Goal: Task Accomplishment & Management: Use online tool/utility

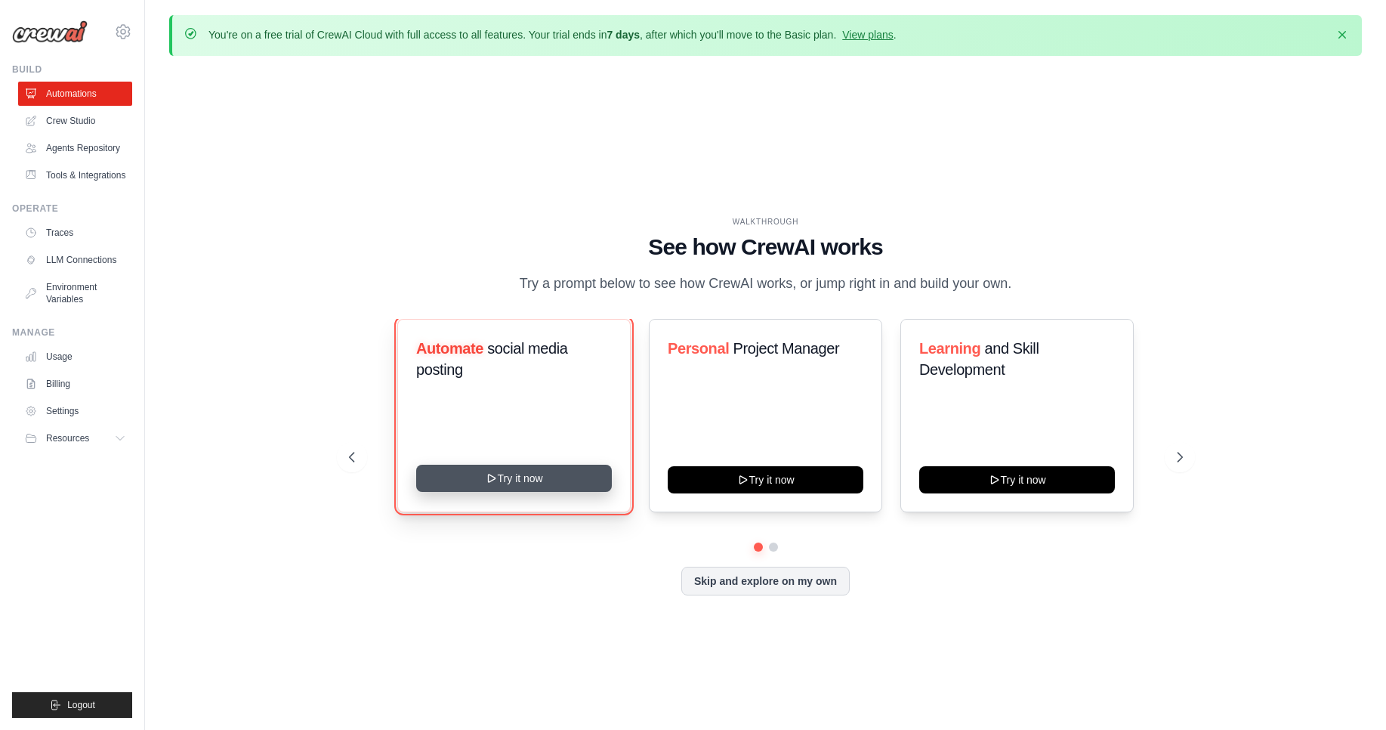
click at [511, 476] on button "Try it now" at bounding box center [514, 478] width 196 height 27
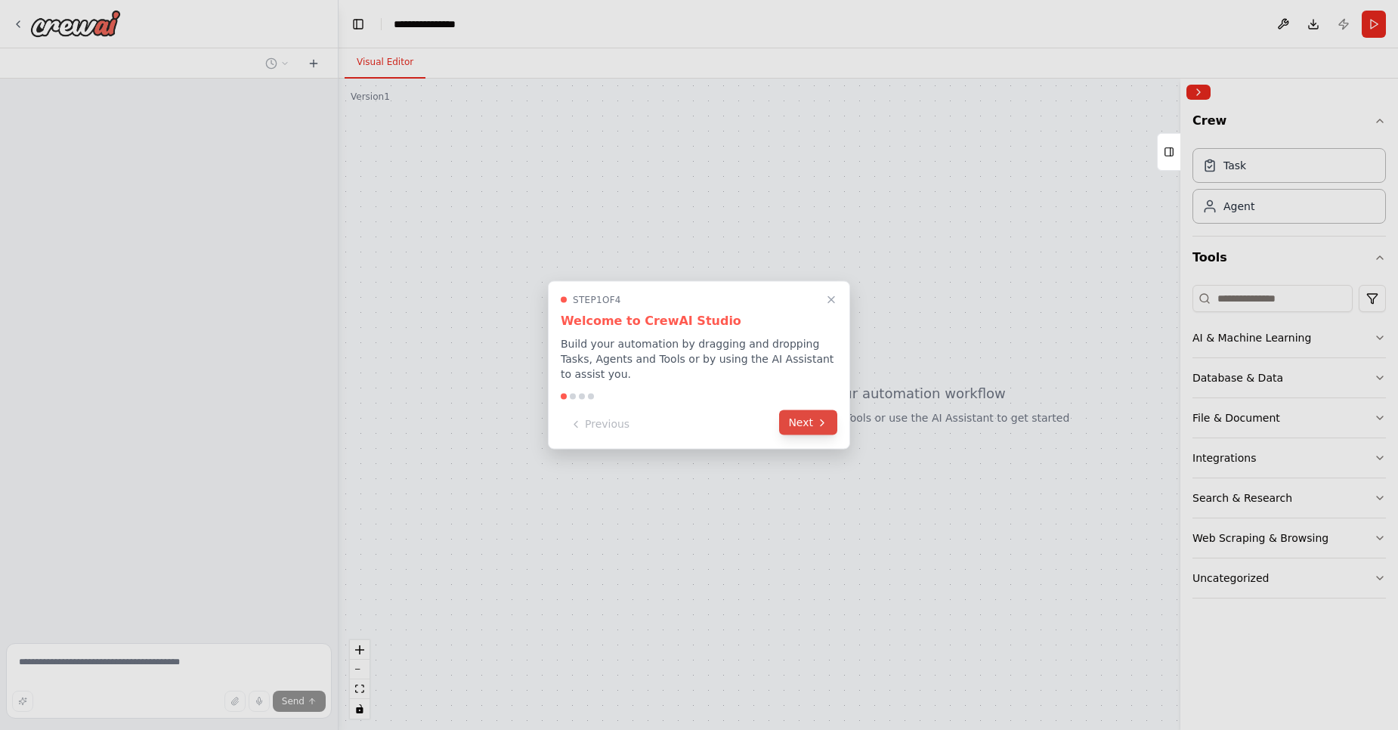
click at [799, 421] on button "Next" at bounding box center [808, 422] width 58 height 25
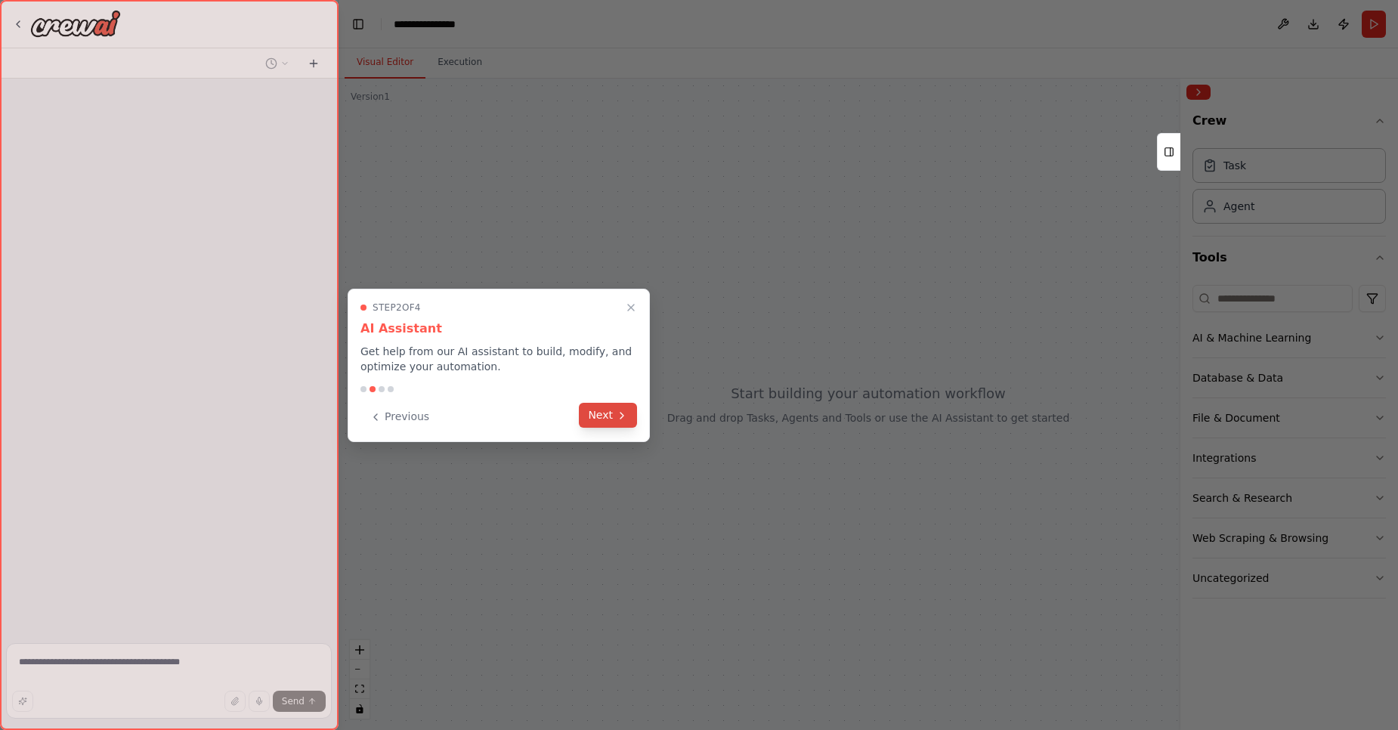
click at [624, 408] on button "Next" at bounding box center [608, 415] width 58 height 25
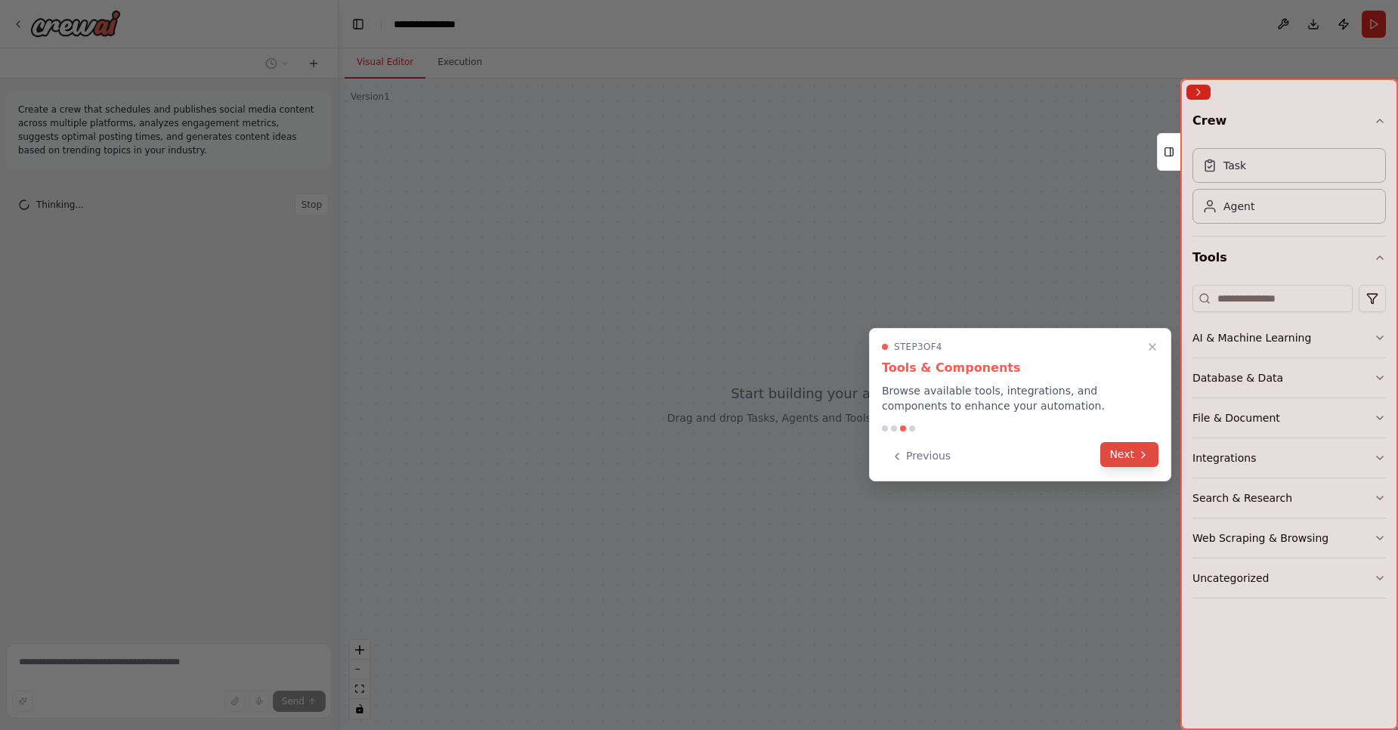
click at [1111, 444] on button "Next" at bounding box center [1129, 454] width 58 height 25
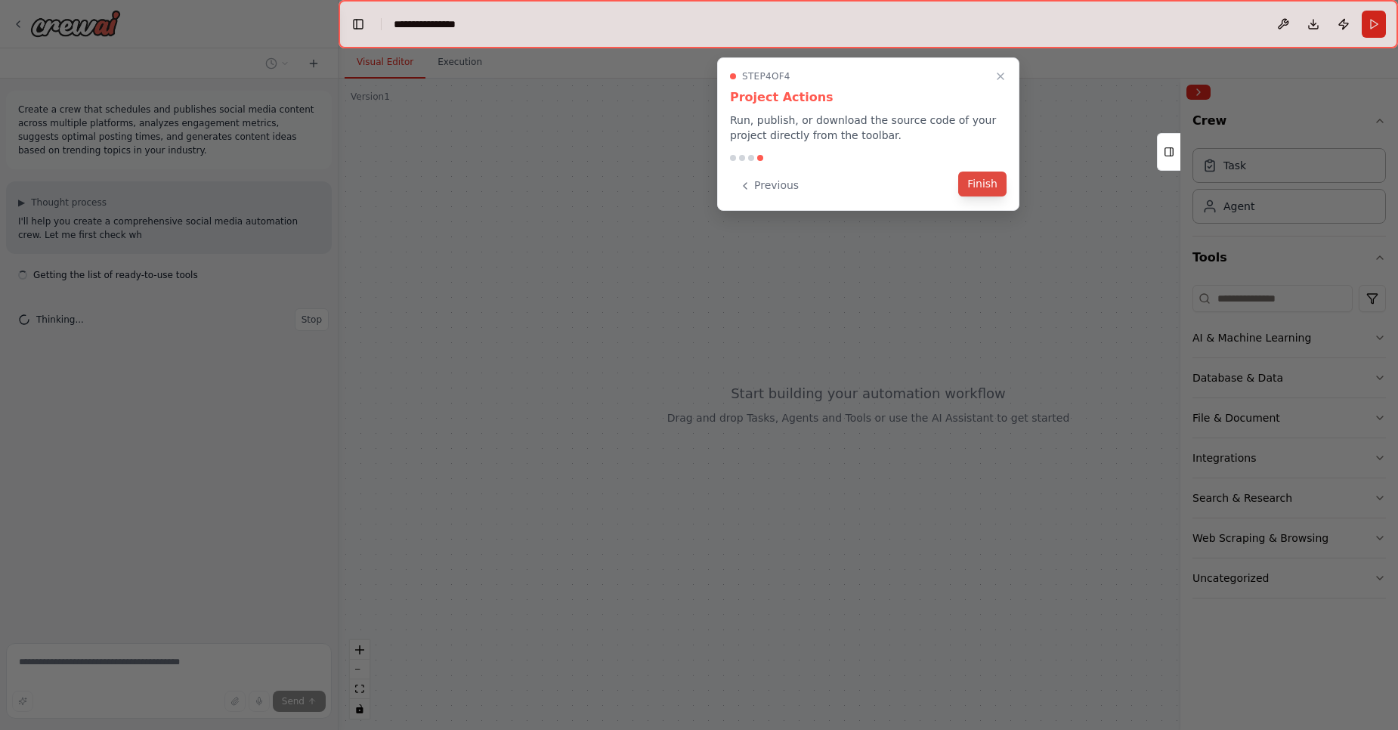
click at [984, 185] on button "Finish" at bounding box center [982, 184] width 48 height 25
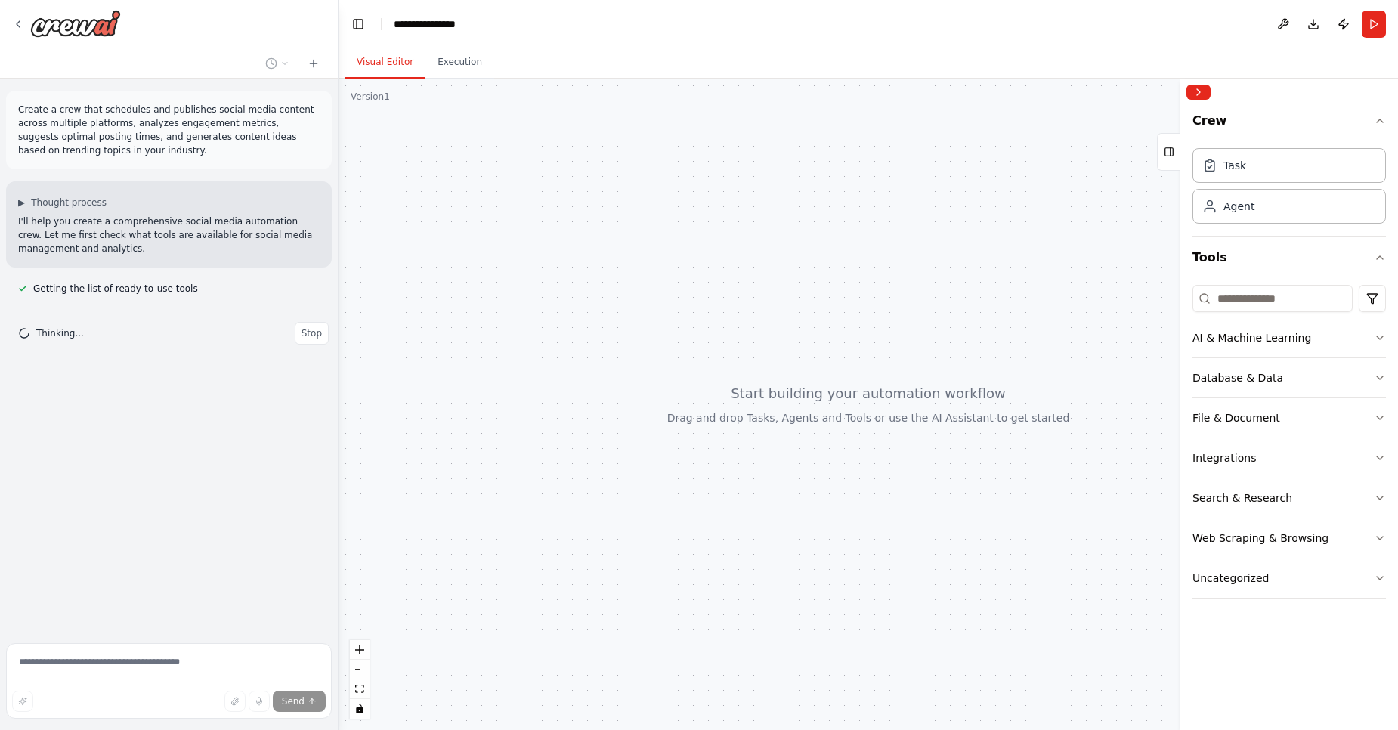
click at [94, 220] on p "I'll help you create a comprehensive social media automation crew. Let me first…" at bounding box center [168, 235] width 301 height 41
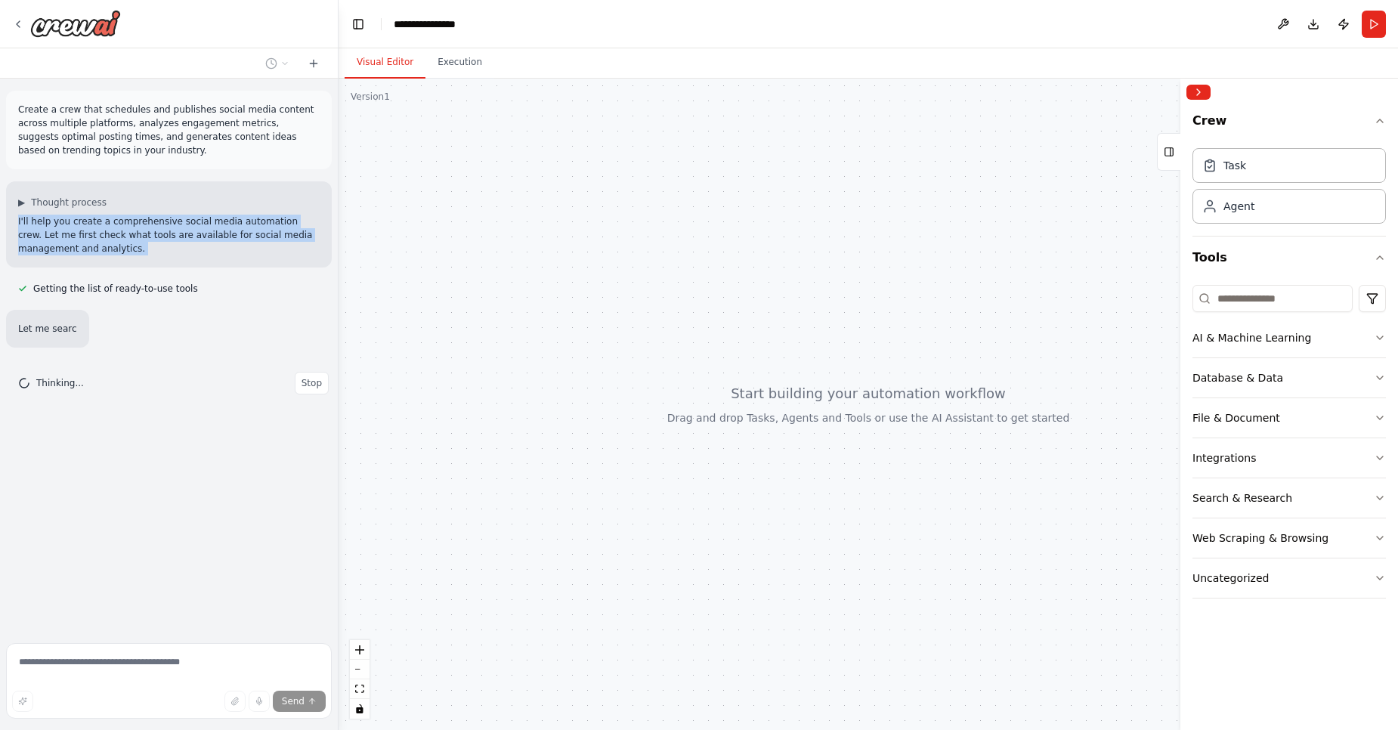
click at [94, 220] on p "I'll help you create a comprehensive social media automation crew. Let me first…" at bounding box center [168, 235] width 301 height 41
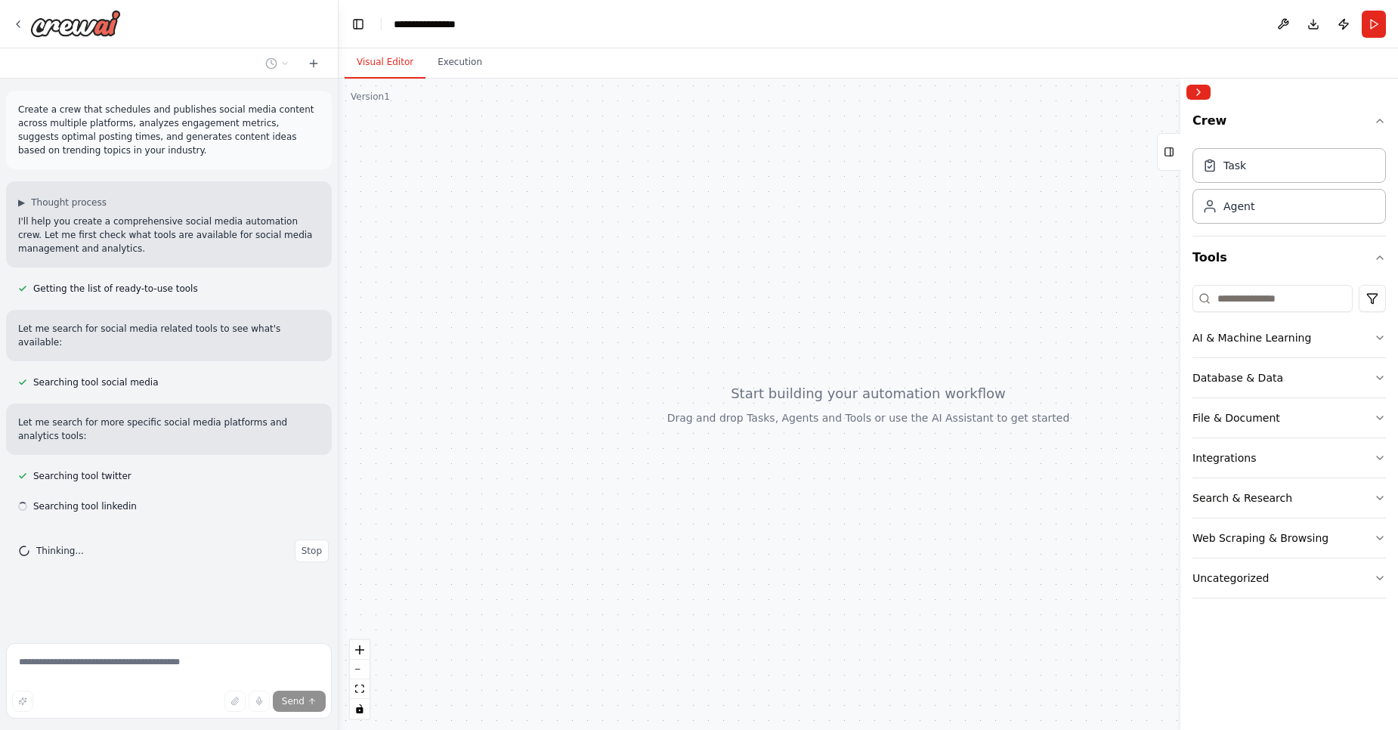
click at [152, 138] on p "Create a crew that schedules and publishes social media content across multiple…" at bounding box center [168, 130] width 301 height 54
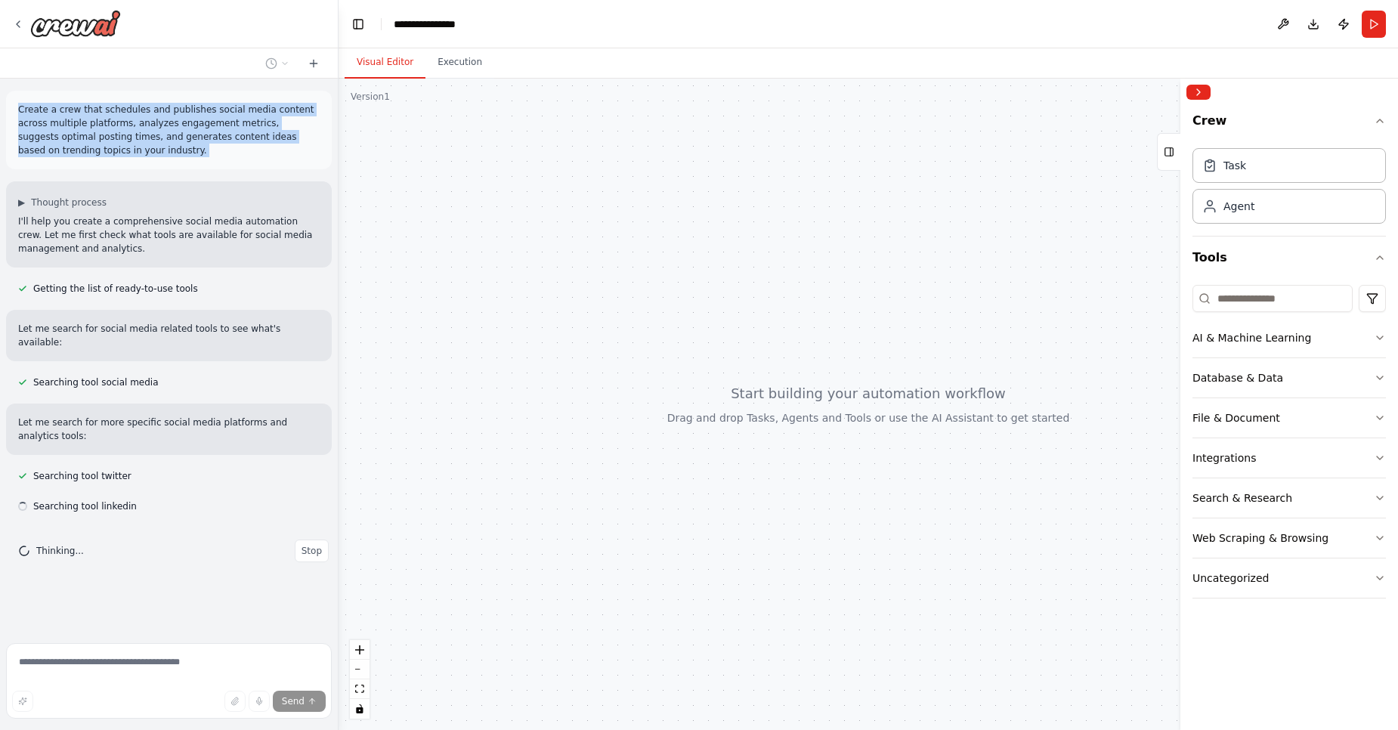
click at [152, 138] on p "Create a crew that schedules and publishes social media content across multiple…" at bounding box center [168, 130] width 301 height 54
click at [1267, 343] on div "AI & Machine Learning" at bounding box center [1251, 337] width 119 height 15
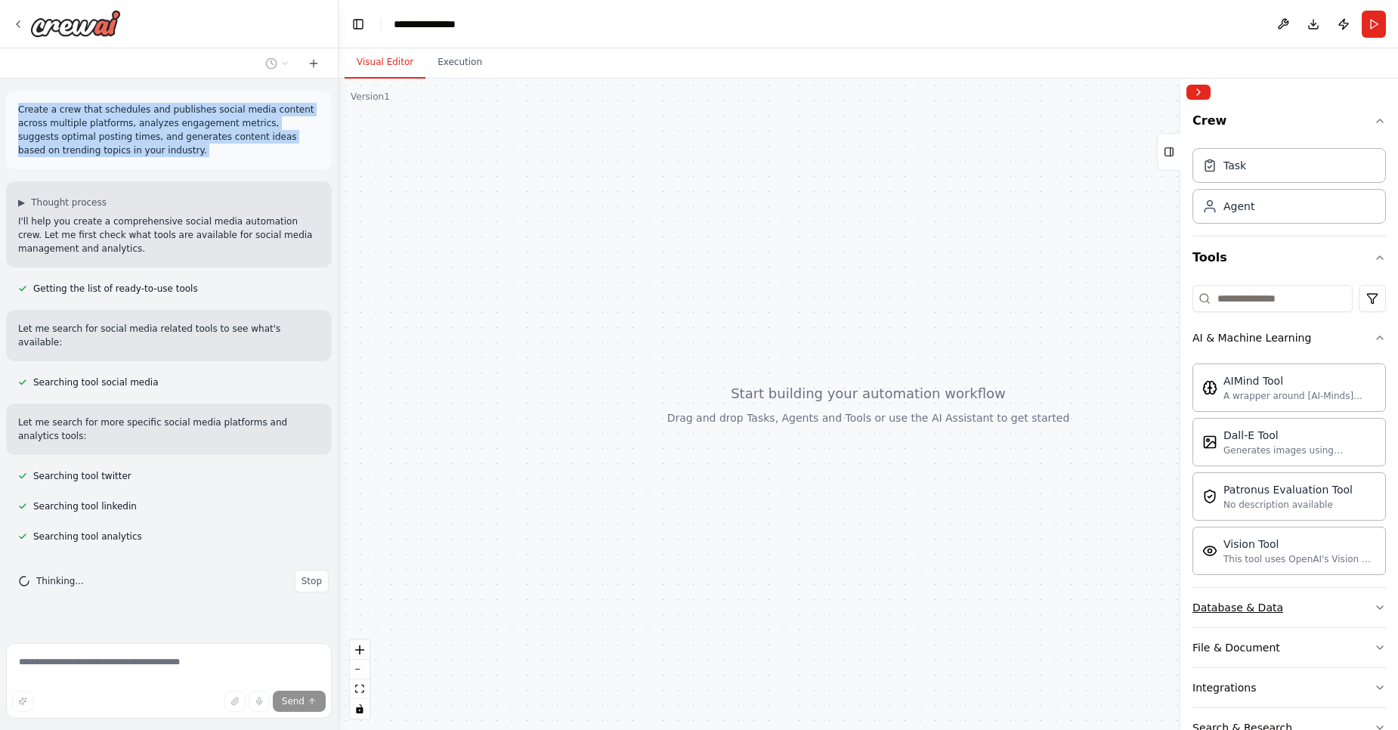
scroll to position [122, 0]
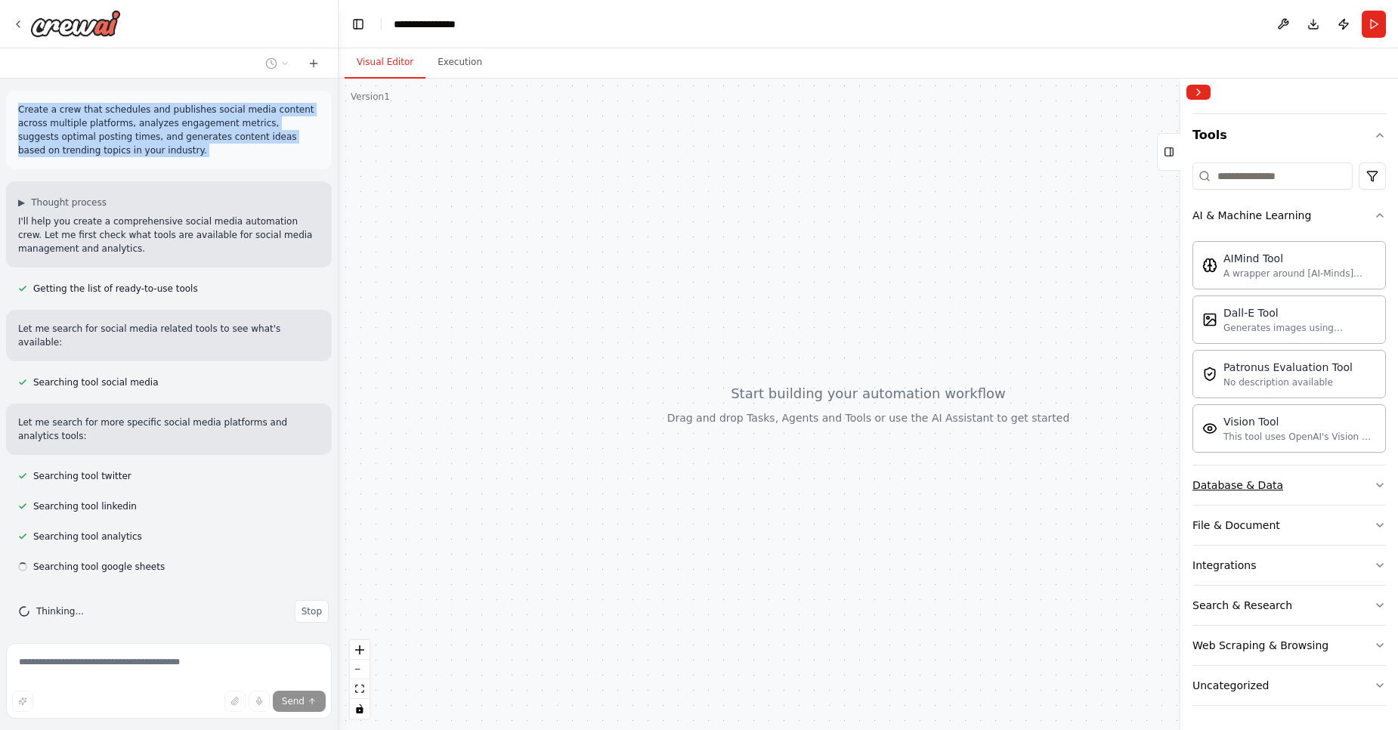
click at [1279, 477] on button "Database & Data" at bounding box center [1288, 484] width 193 height 39
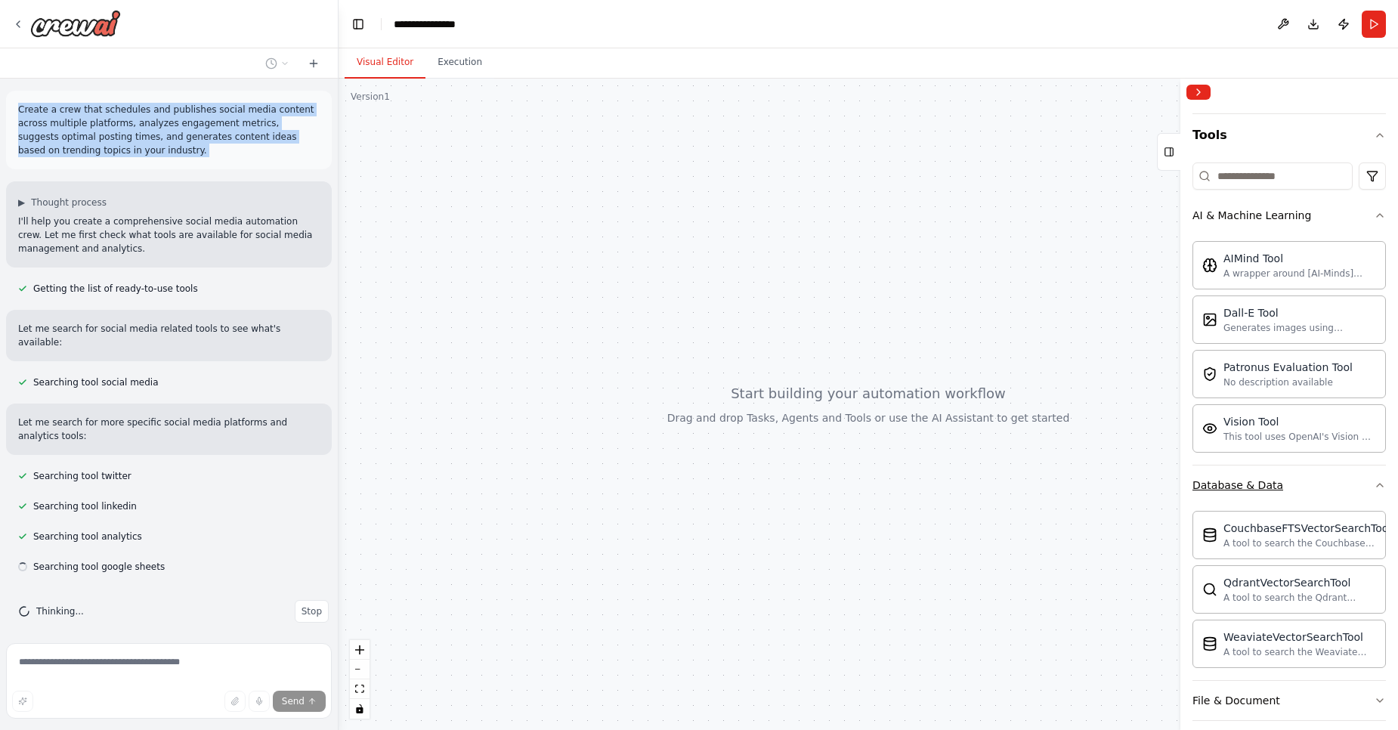
click at [1279, 477] on button "Database & Data" at bounding box center [1288, 484] width 193 height 39
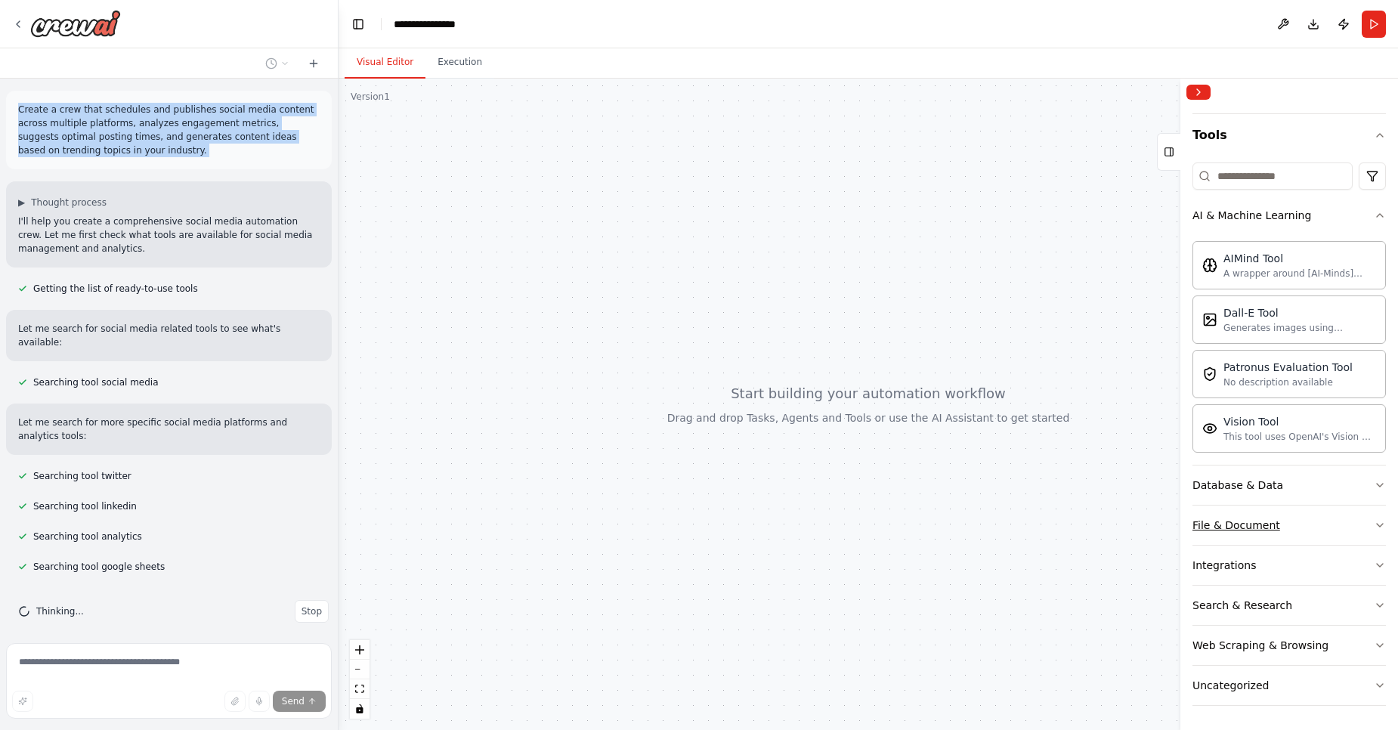
click at [1232, 536] on button "File & Document" at bounding box center [1288, 524] width 193 height 39
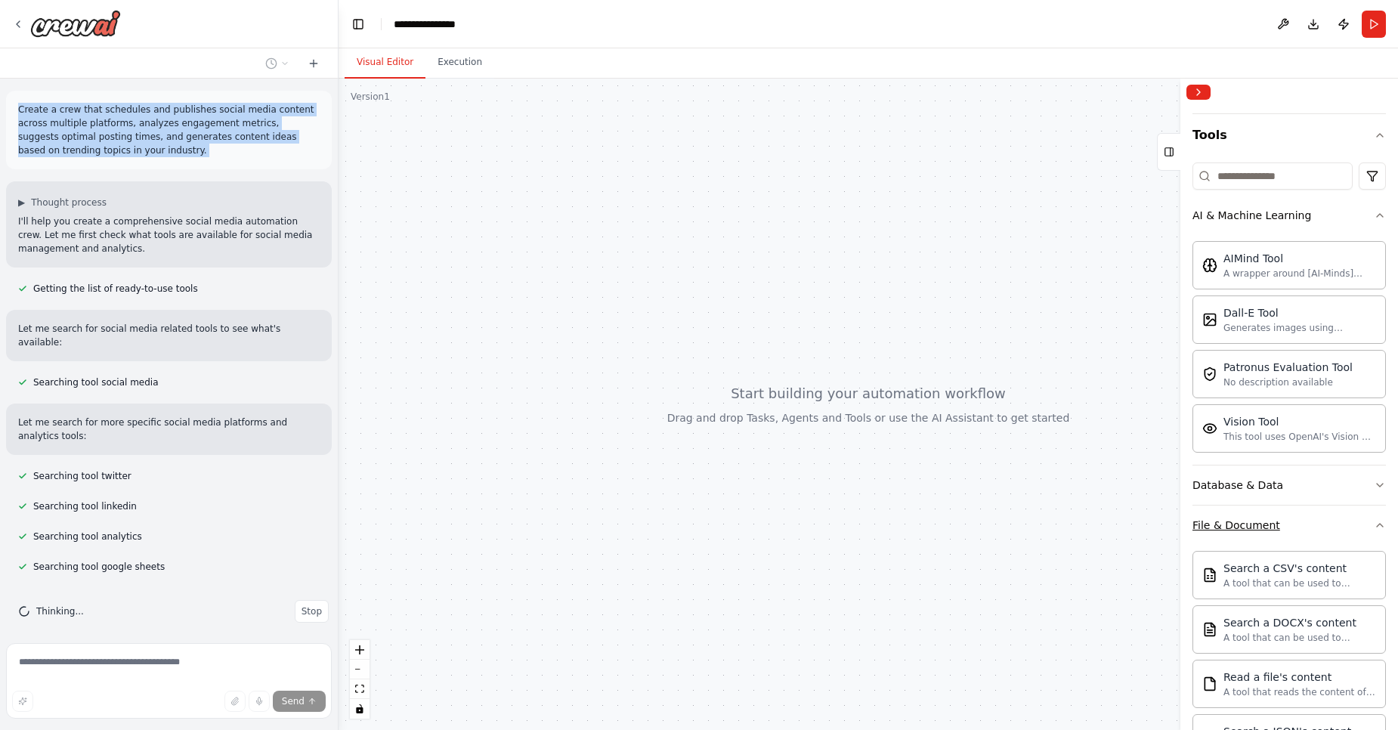
click at [1232, 536] on button "File & Document" at bounding box center [1288, 524] width 193 height 39
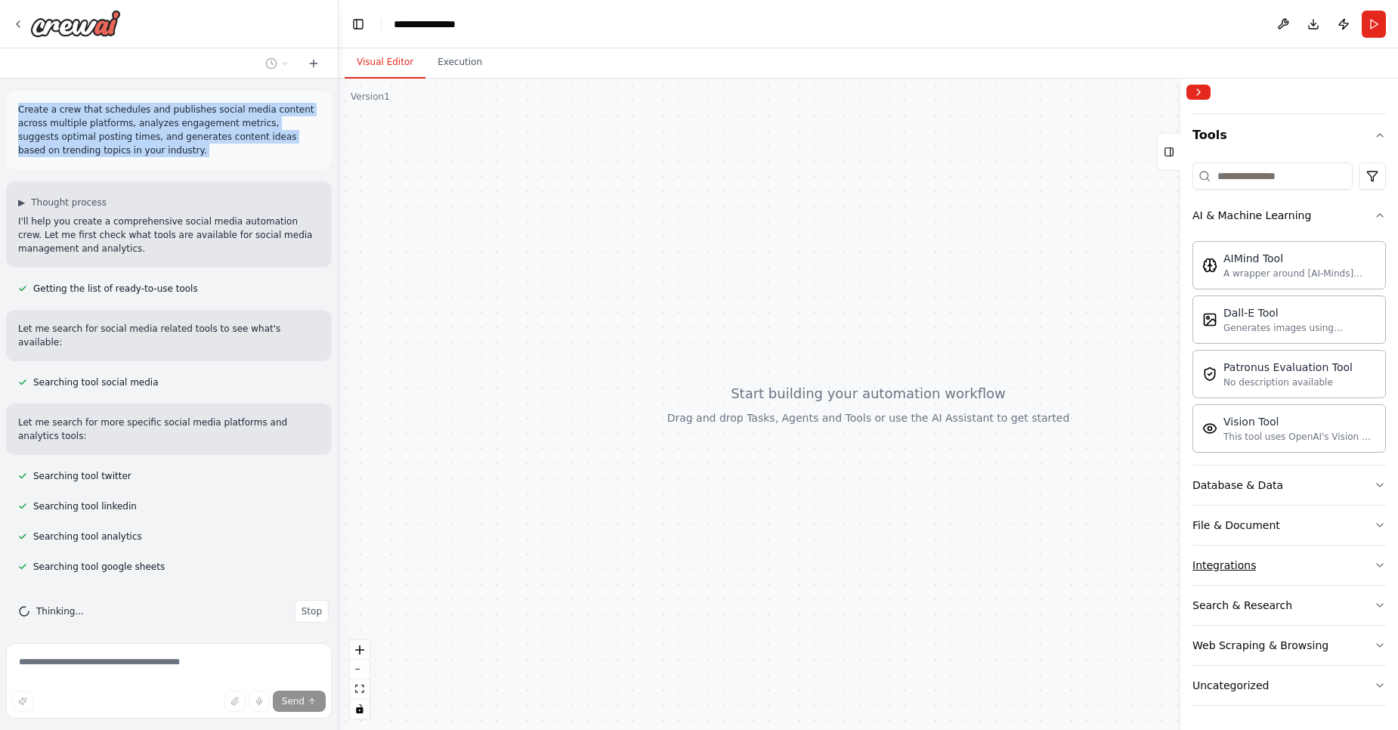
click at [1237, 559] on div "Integrations" at bounding box center [1223, 565] width 63 height 15
click at [1229, 611] on div "Search & Research" at bounding box center [1242, 605] width 100 height 15
click at [1229, 610] on div "Search & Research" at bounding box center [1242, 605] width 100 height 15
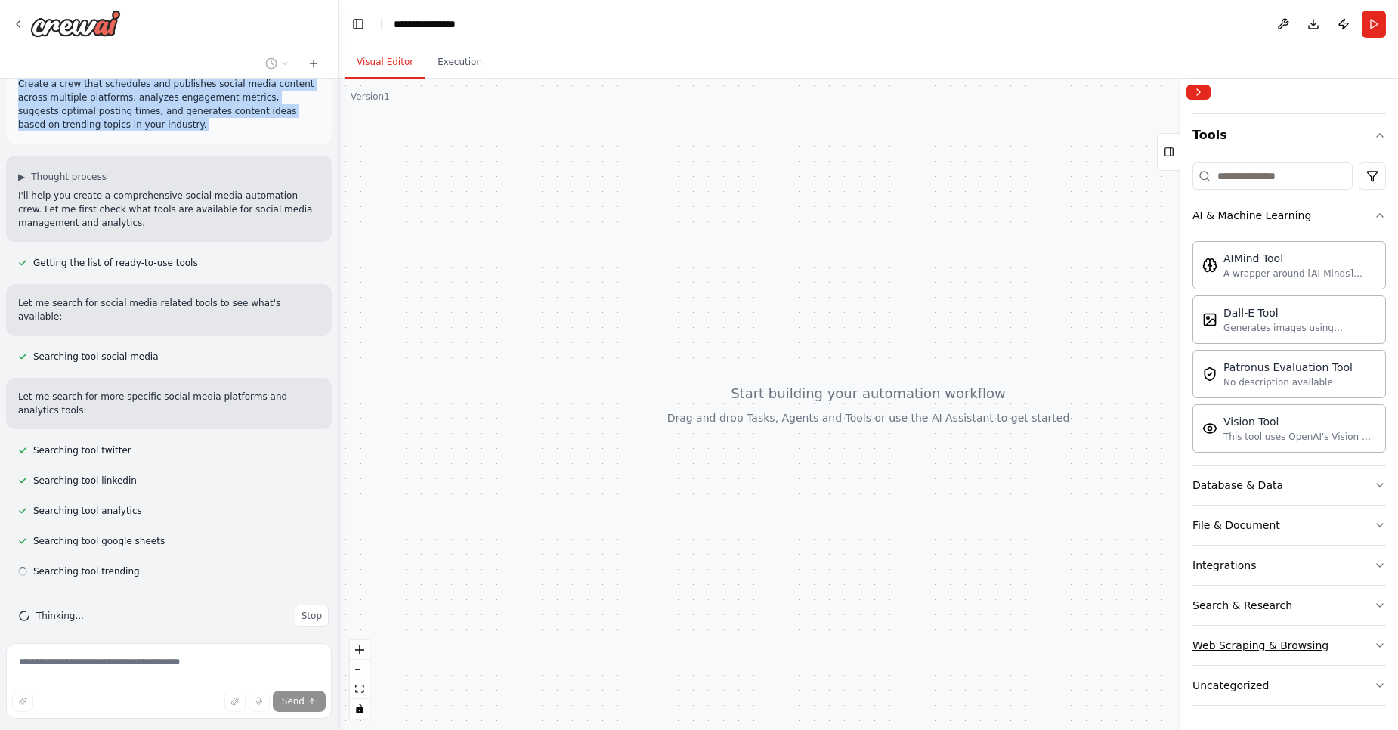
click at [1207, 647] on div "Web Scraping & Browsing" at bounding box center [1260, 645] width 136 height 15
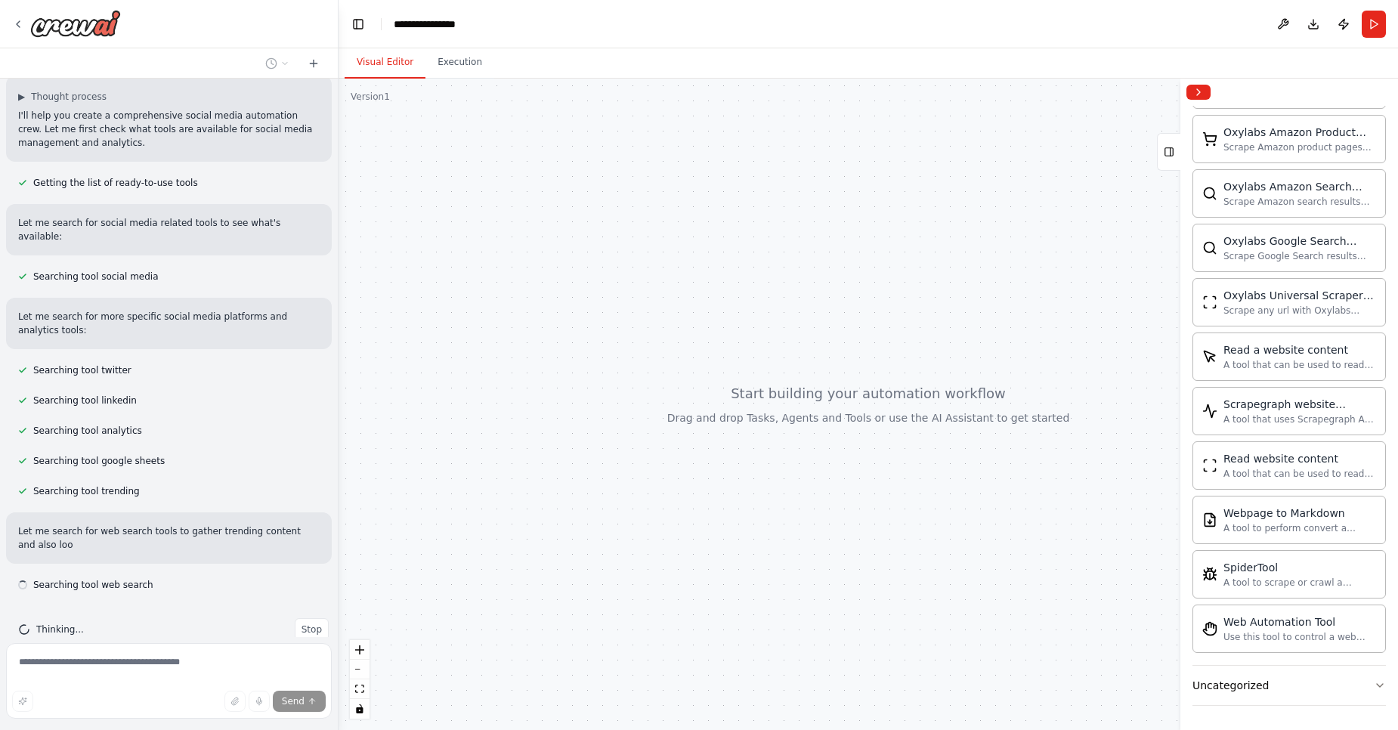
scroll to position [119, 0]
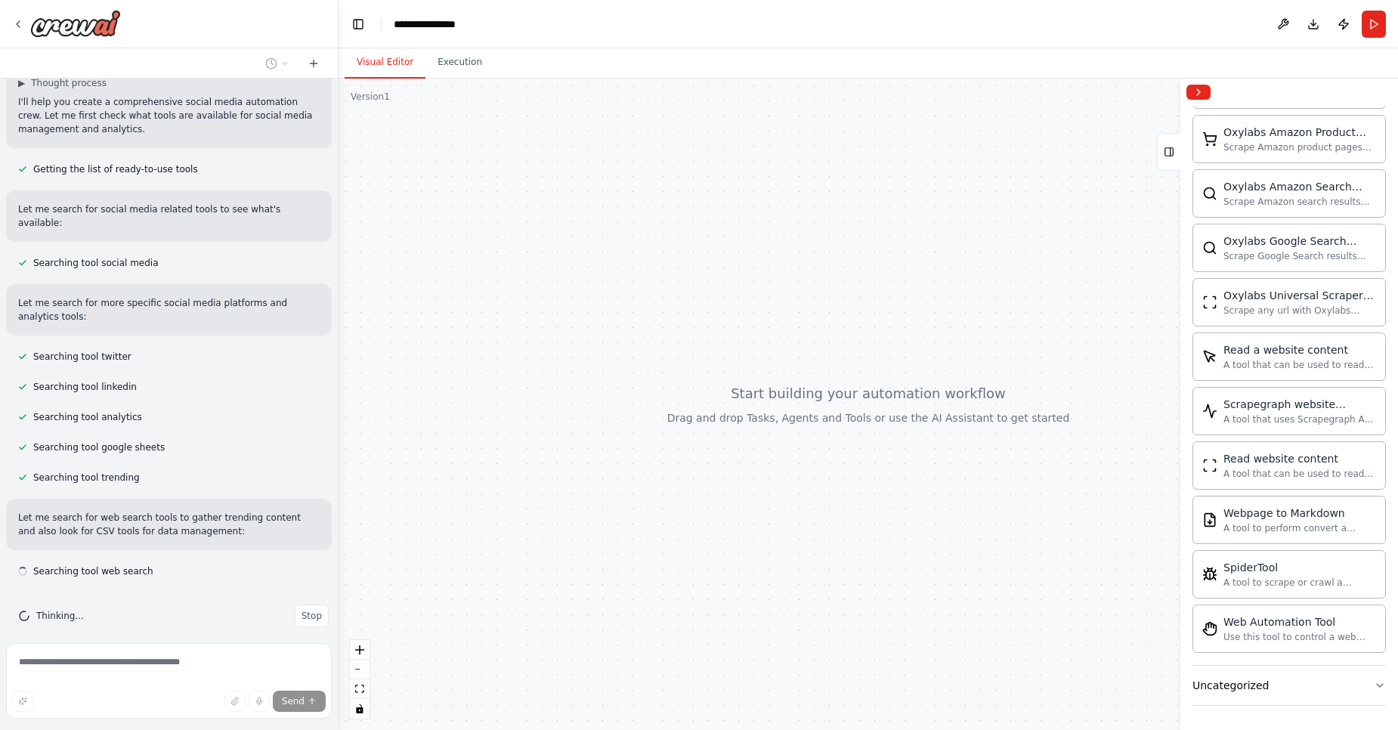
click at [134, 513] on p "Let me search for web search tools to gather trending content and also look for…" at bounding box center [168, 524] width 301 height 27
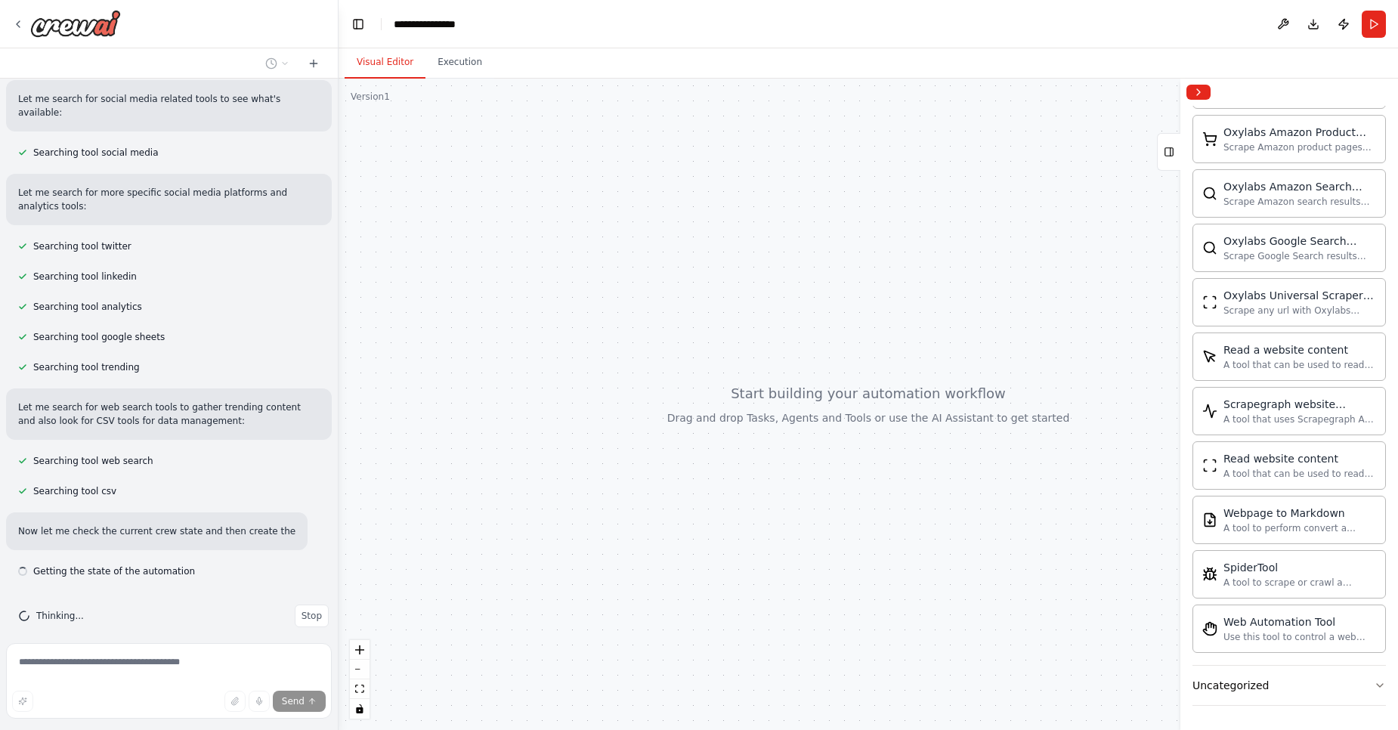
scroll to position [243, 0]
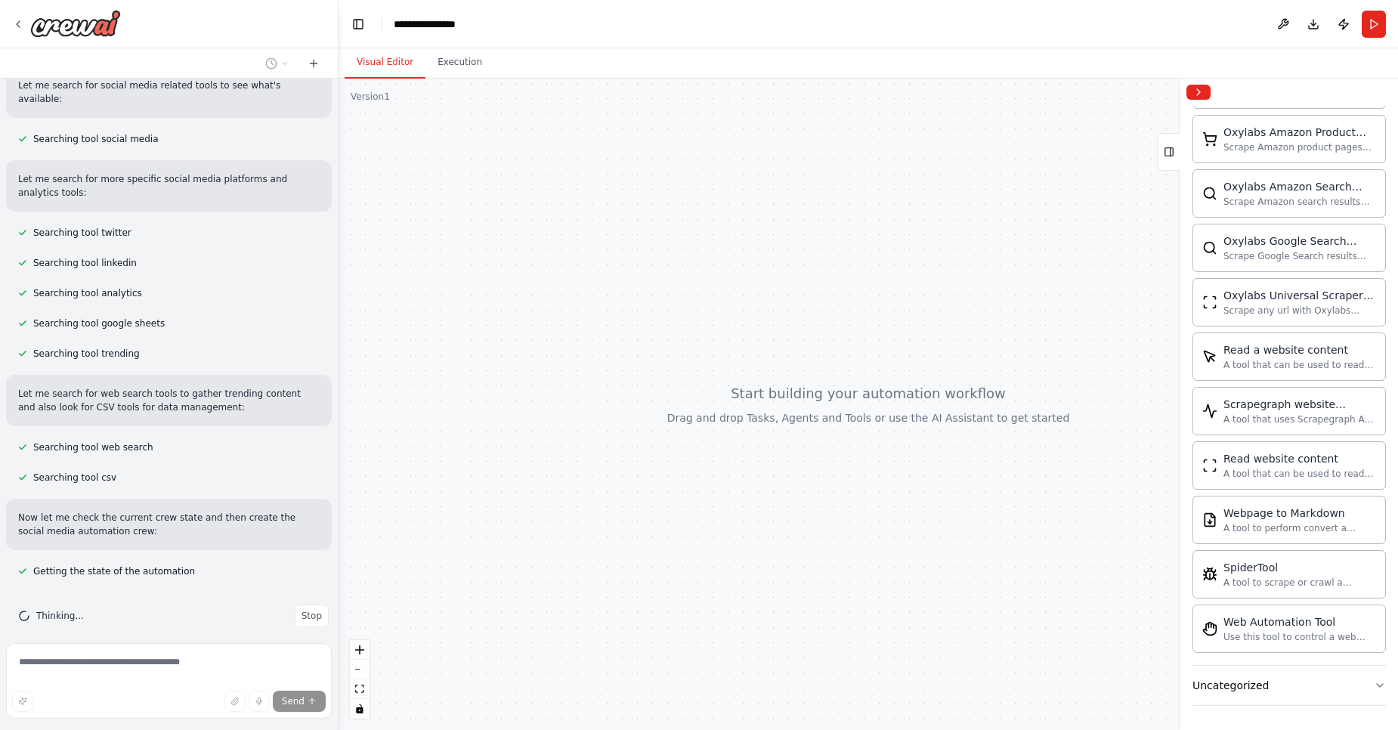
drag, startPoint x: 787, startPoint y: 358, endPoint x: 769, endPoint y: 505, distance: 148.4
click at [767, 514] on div at bounding box center [867, 404] width 1059 height 651
drag, startPoint x: 797, startPoint y: 459, endPoint x: 528, endPoint y: 413, distance: 272.9
click at [528, 413] on div at bounding box center [867, 404] width 1059 height 651
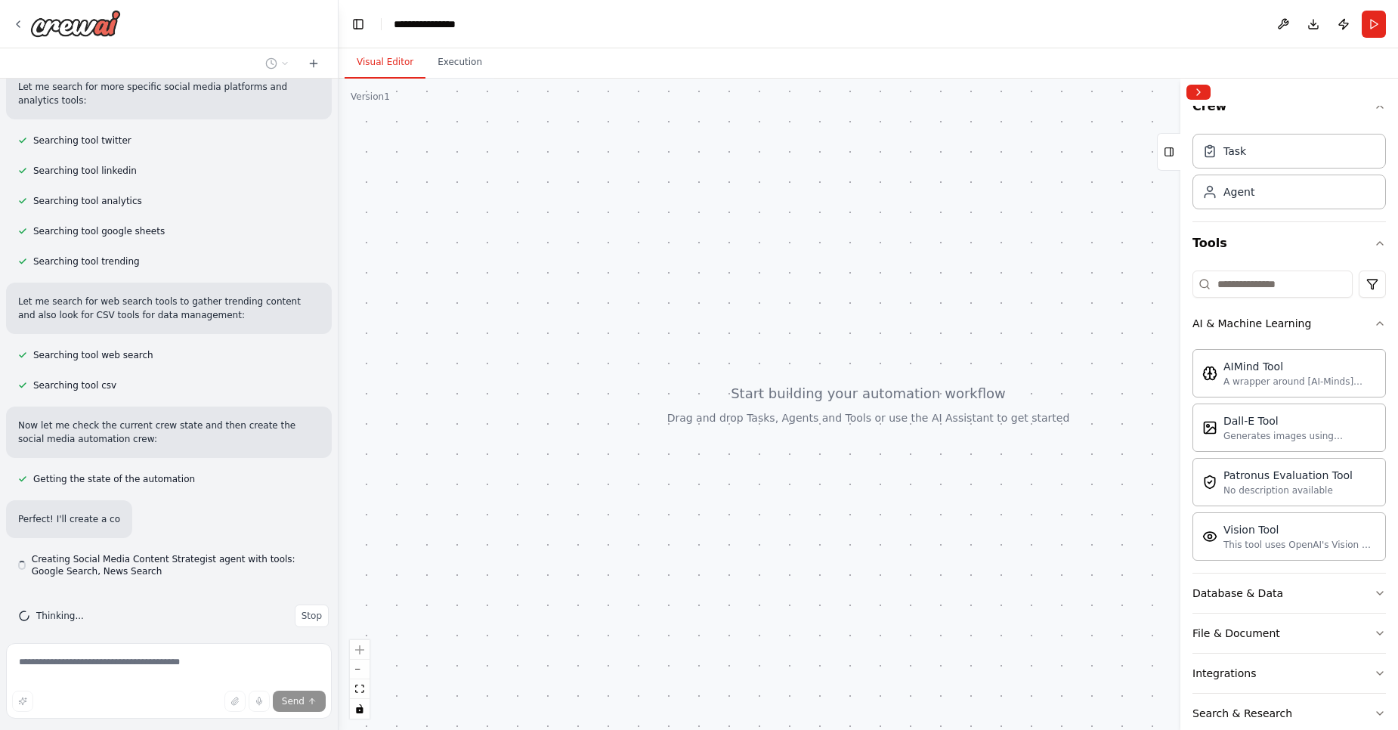
scroll to position [0, 0]
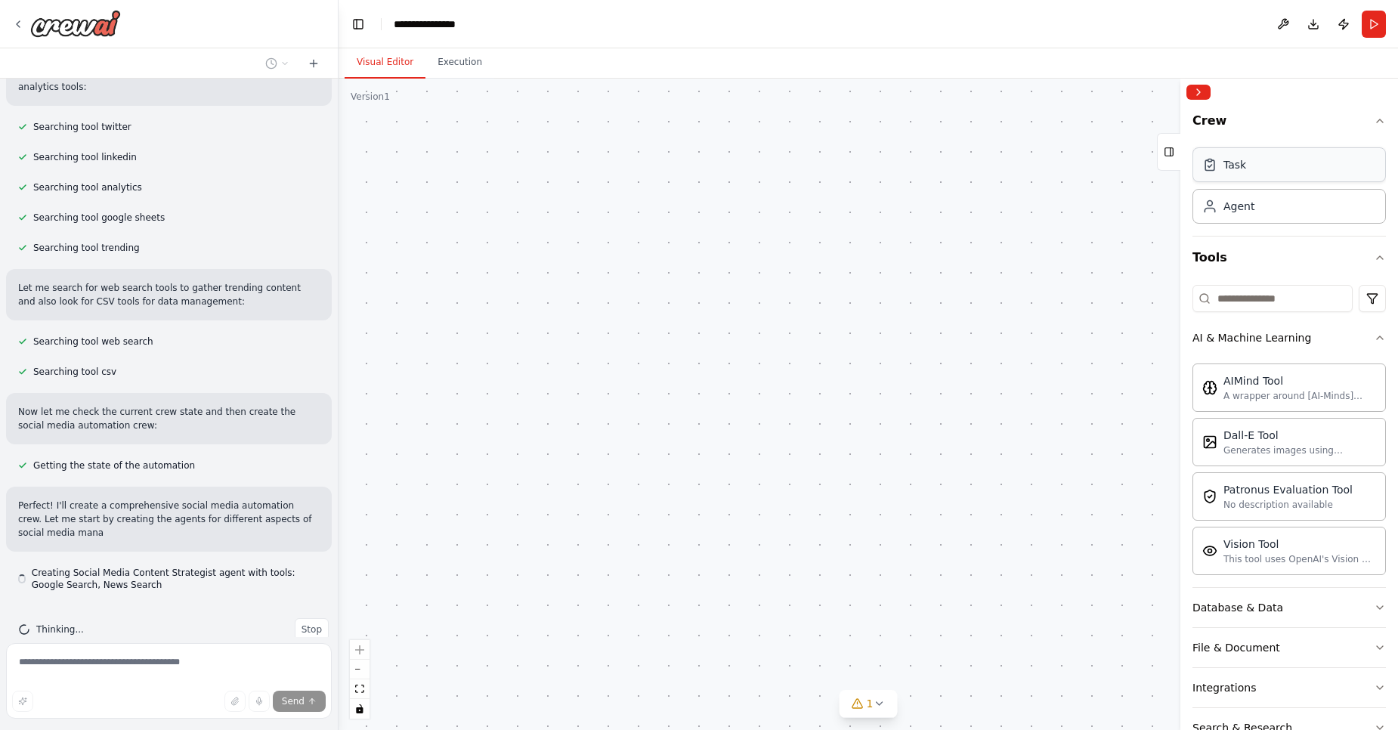
click at [1272, 162] on div "Task" at bounding box center [1288, 164] width 193 height 35
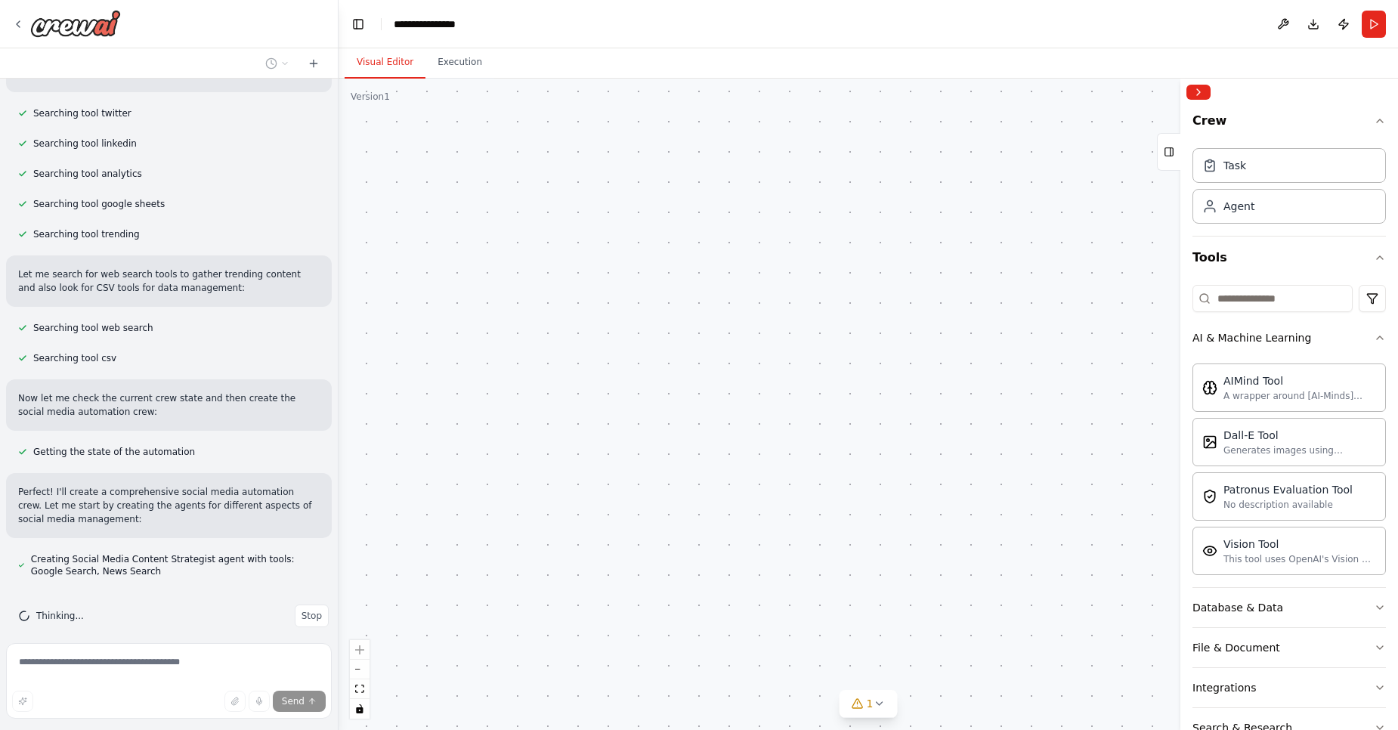
drag, startPoint x: 1272, startPoint y: 162, endPoint x: 761, endPoint y: 249, distance: 518.8
click at [761, 249] on div "Create a crew that schedules and publishes social media content across multiple…" at bounding box center [699, 365] width 1398 height 730
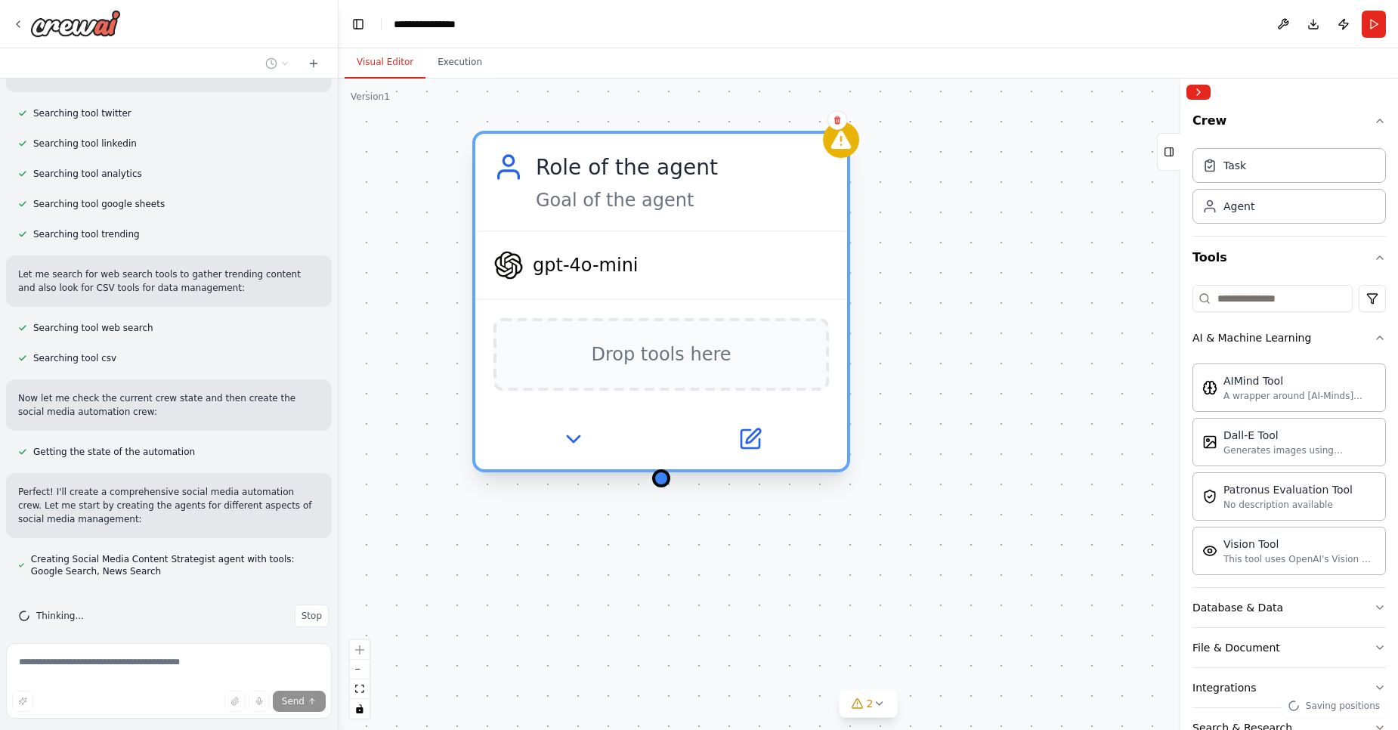
drag, startPoint x: 1073, startPoint y: 413, endPoint x: 671, endPoint y: 181, distance: 464.1
click at [671, 230] on div "gpt-4o-mini Drop tools here" at bounding box center [661, 349] width 372 height 239
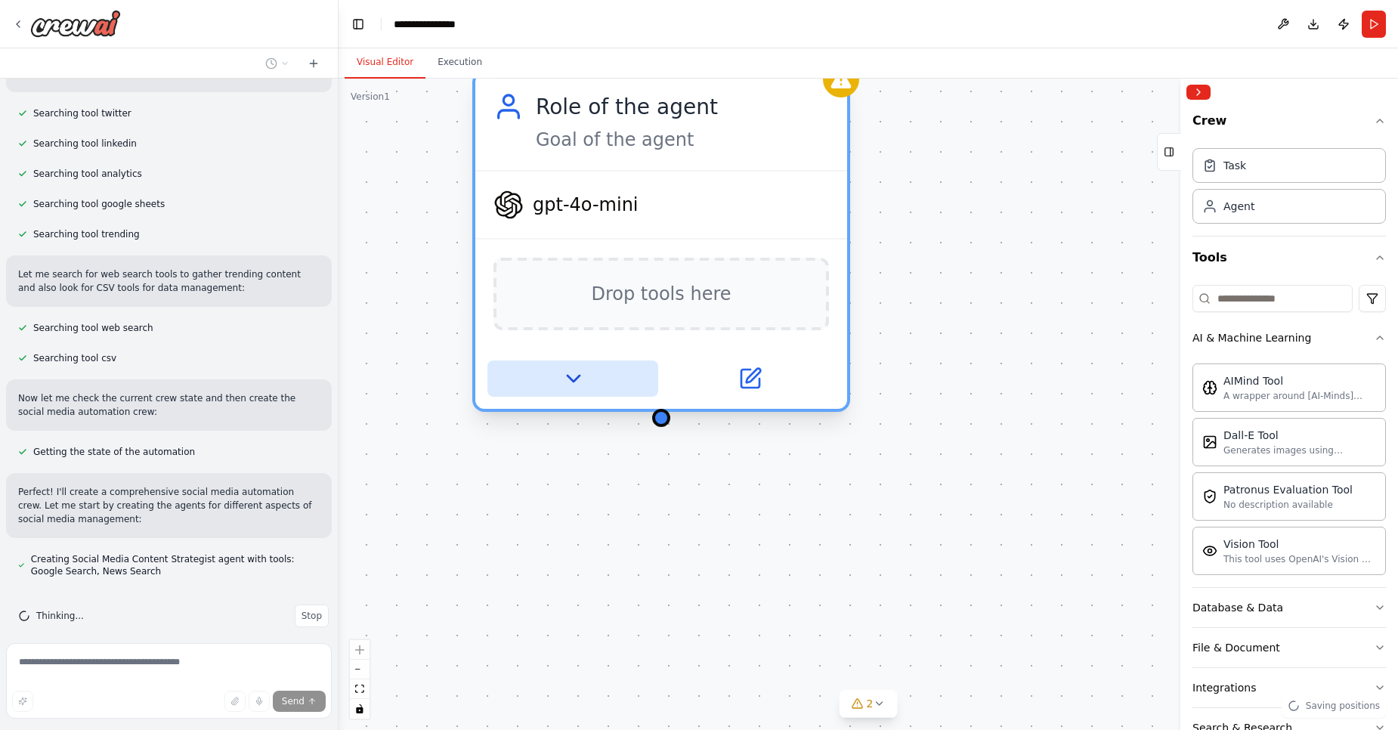
click at [584, 376] on icon at bounding box center [573, 378] width 24 height 24
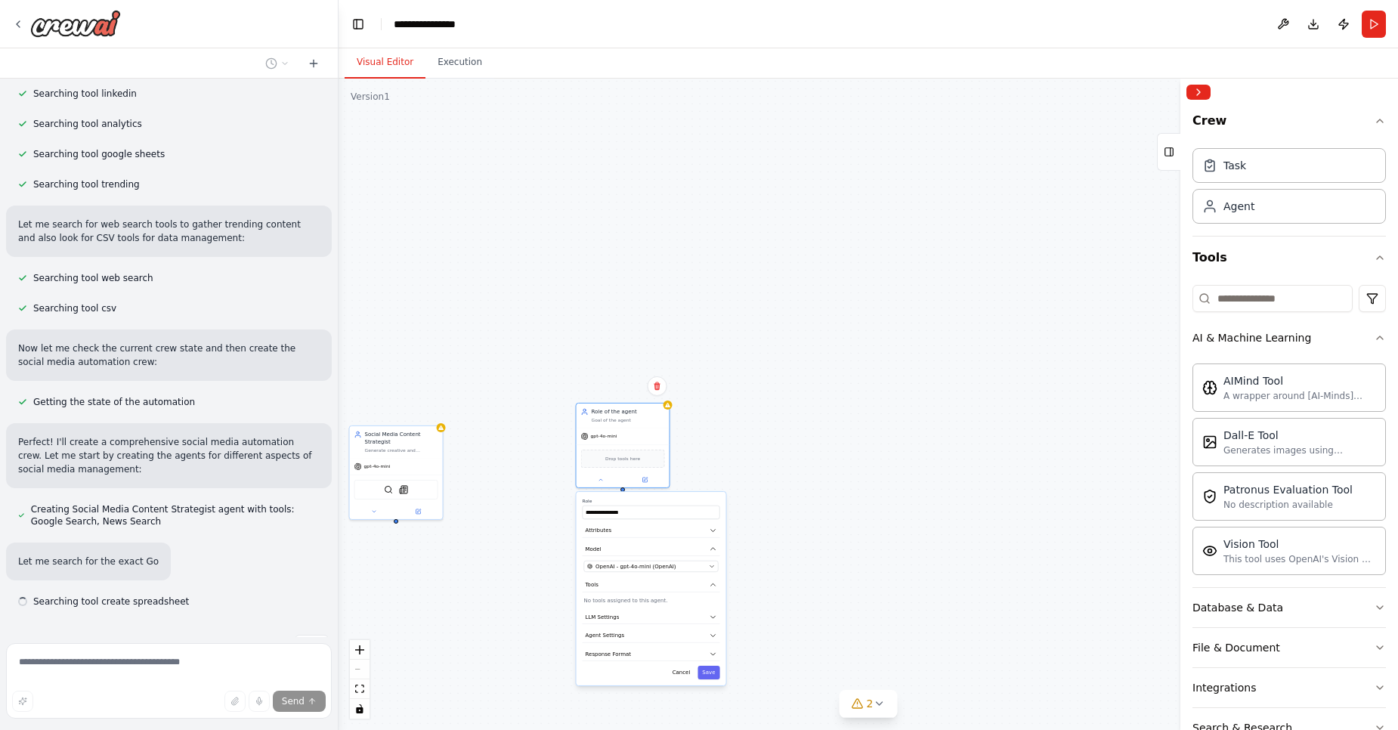
scroll to position [443, 0]
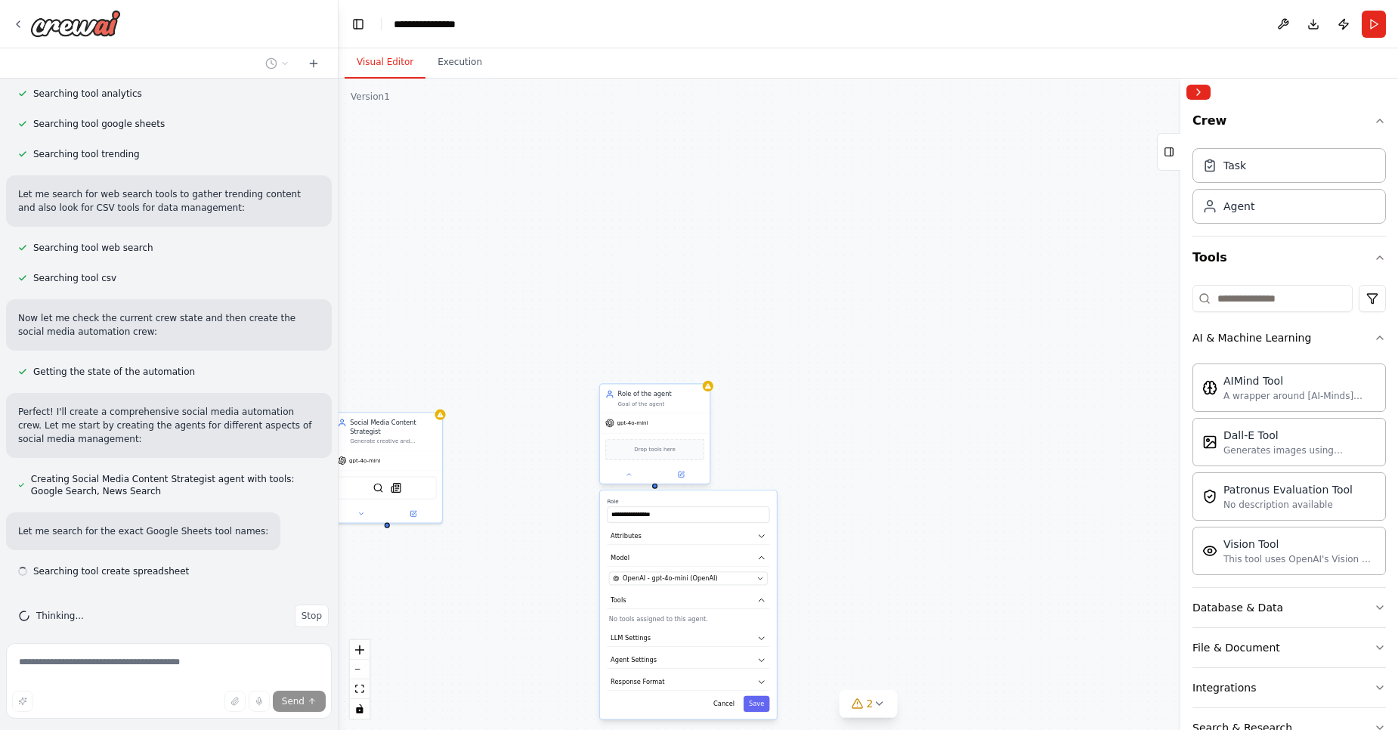
click at [641, 410] on div "Role of the agent Goal of the agent" at bounding box center [655, 399] width 110 height 29
click at [688, 357] on div "Confirm" at bounding box center [698, 369] width 26 height 26
click at [704, 363] on button at bounding box center [698, 369] width 20 height 20
click at [697, 372] on icon at bounding box center [697, 368] width 6 height 8
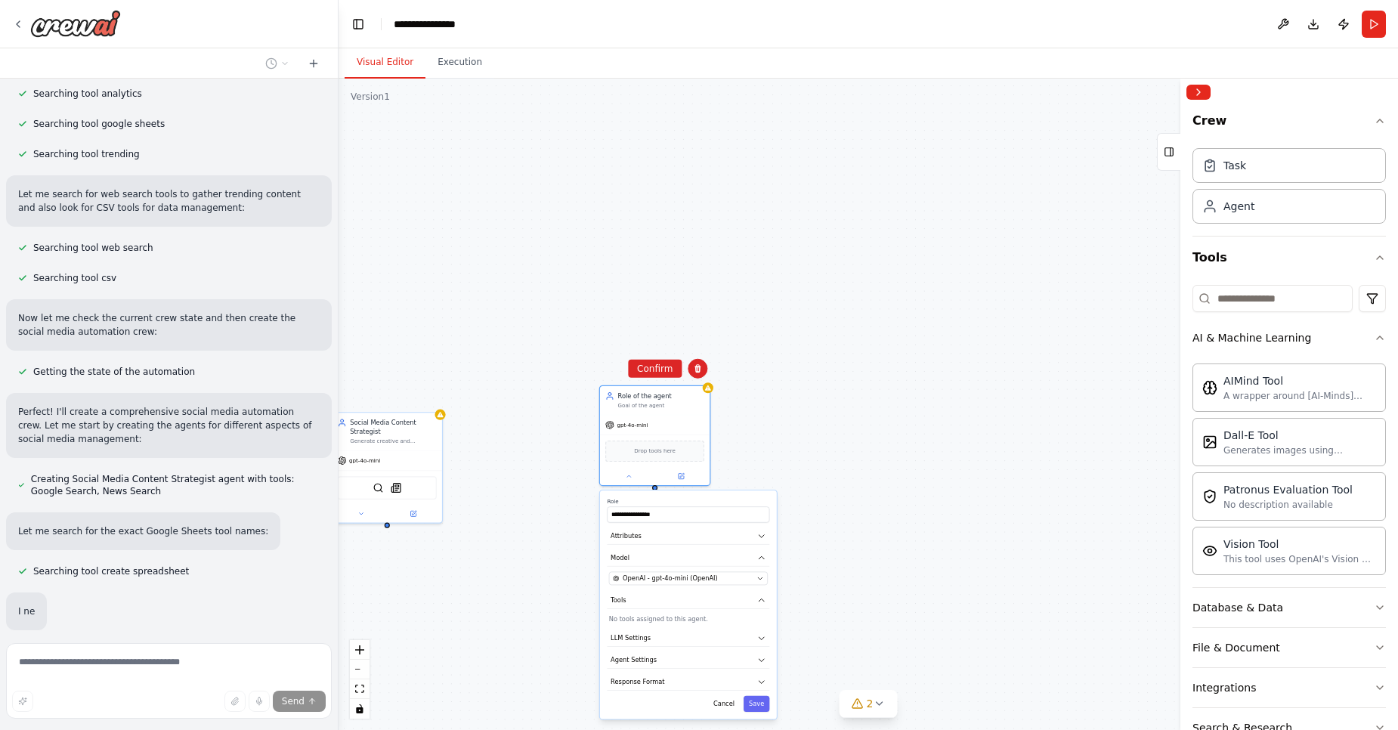
scroll to position [535, 0]
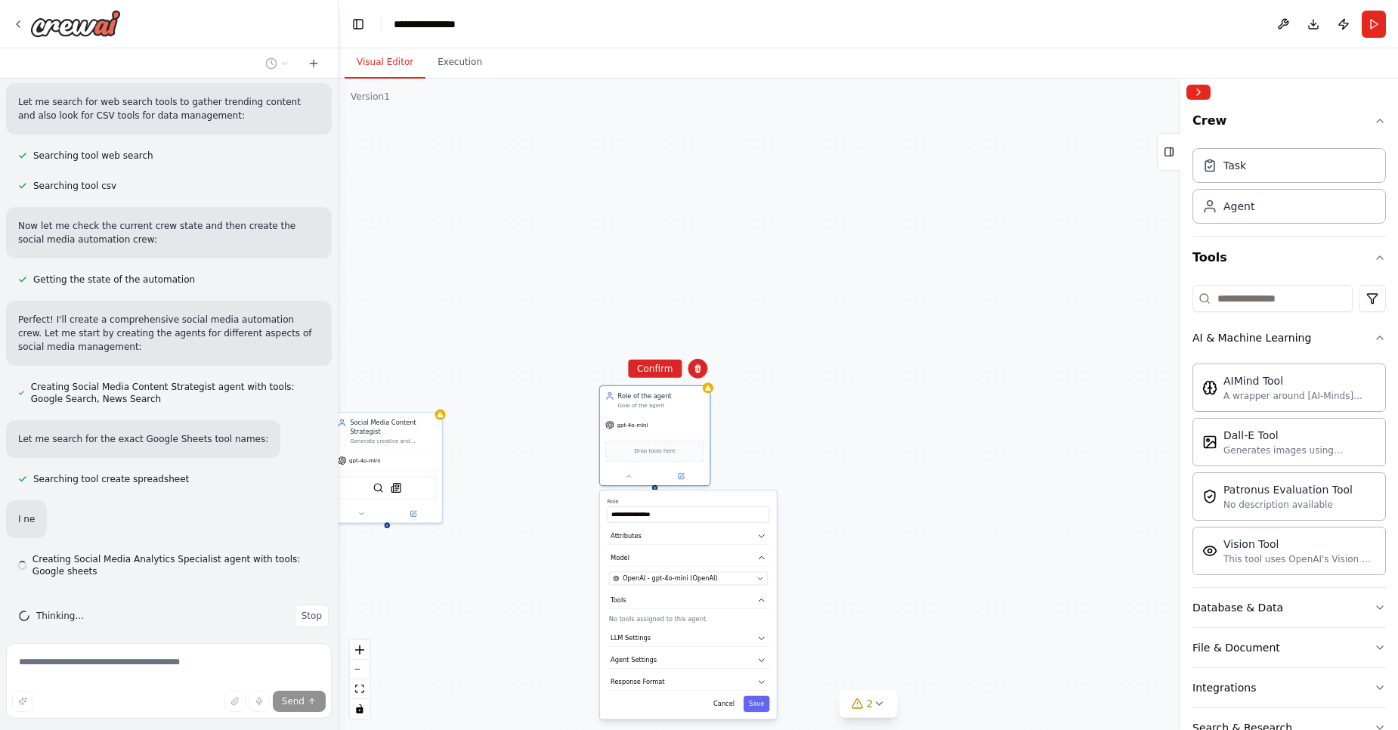
click at [625, 373] on div "**********" at bounding box center [867, 404] width 1059 height 651
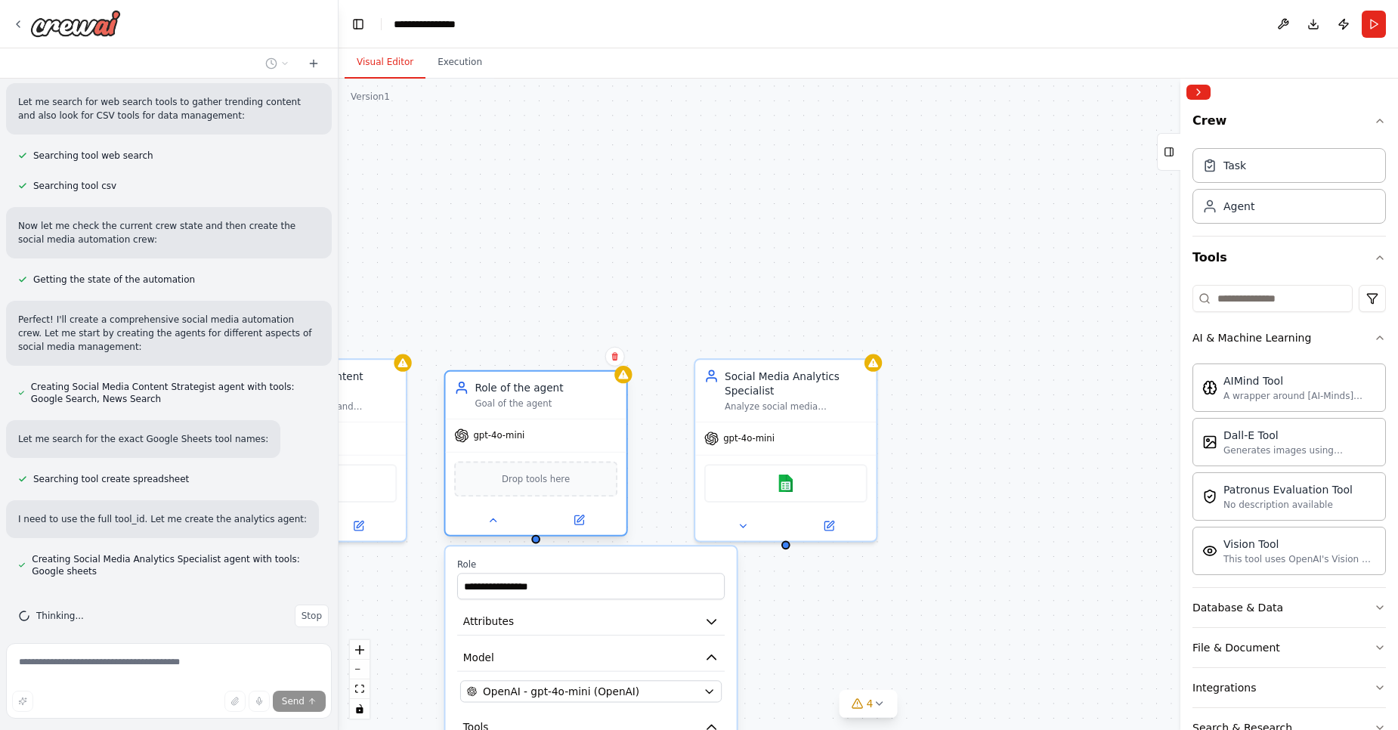
drag, startPoint x: 566, startPoint y: 423, endPoint x: 499, endPoint y: 431, distance: 67.8
click at [499, 431] on span "gpt-4o-mini" at bounding box center [498, 436] width 51 height 12
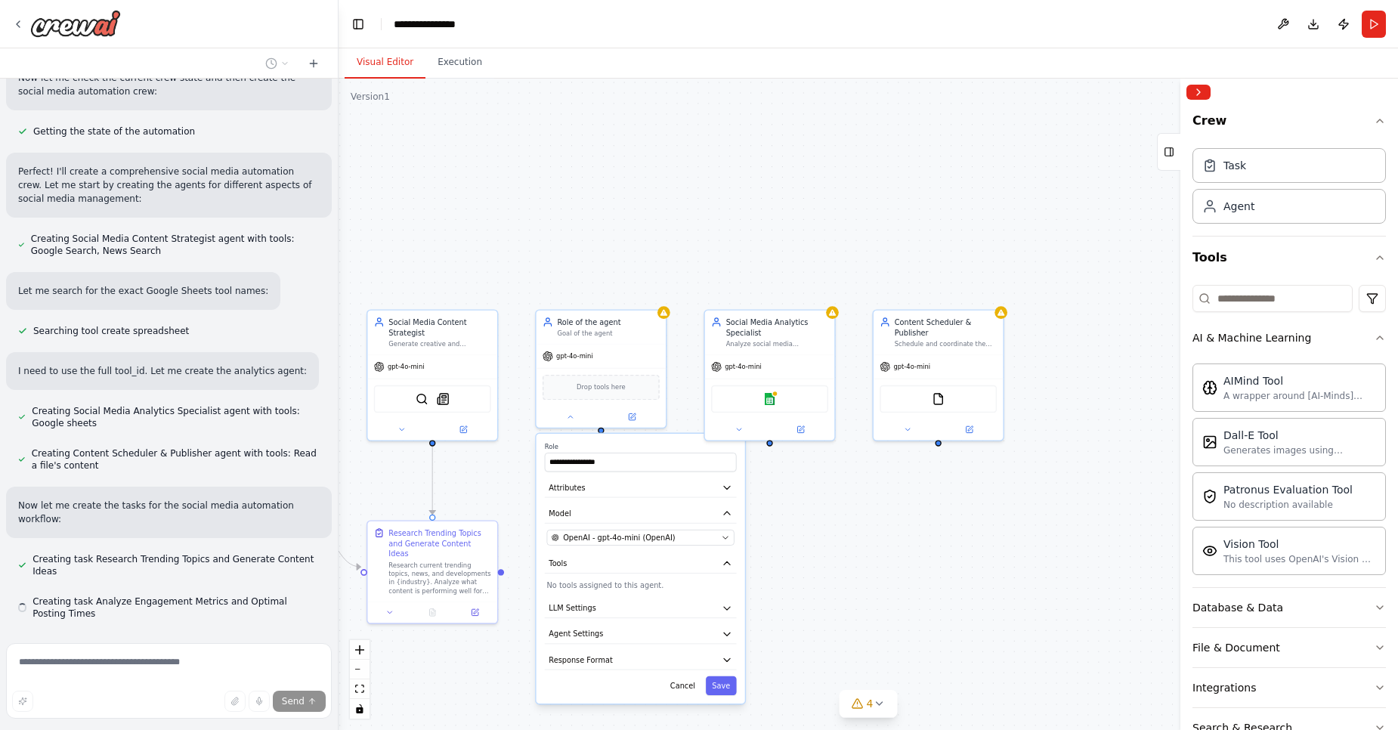
scroll to position [725, 0]
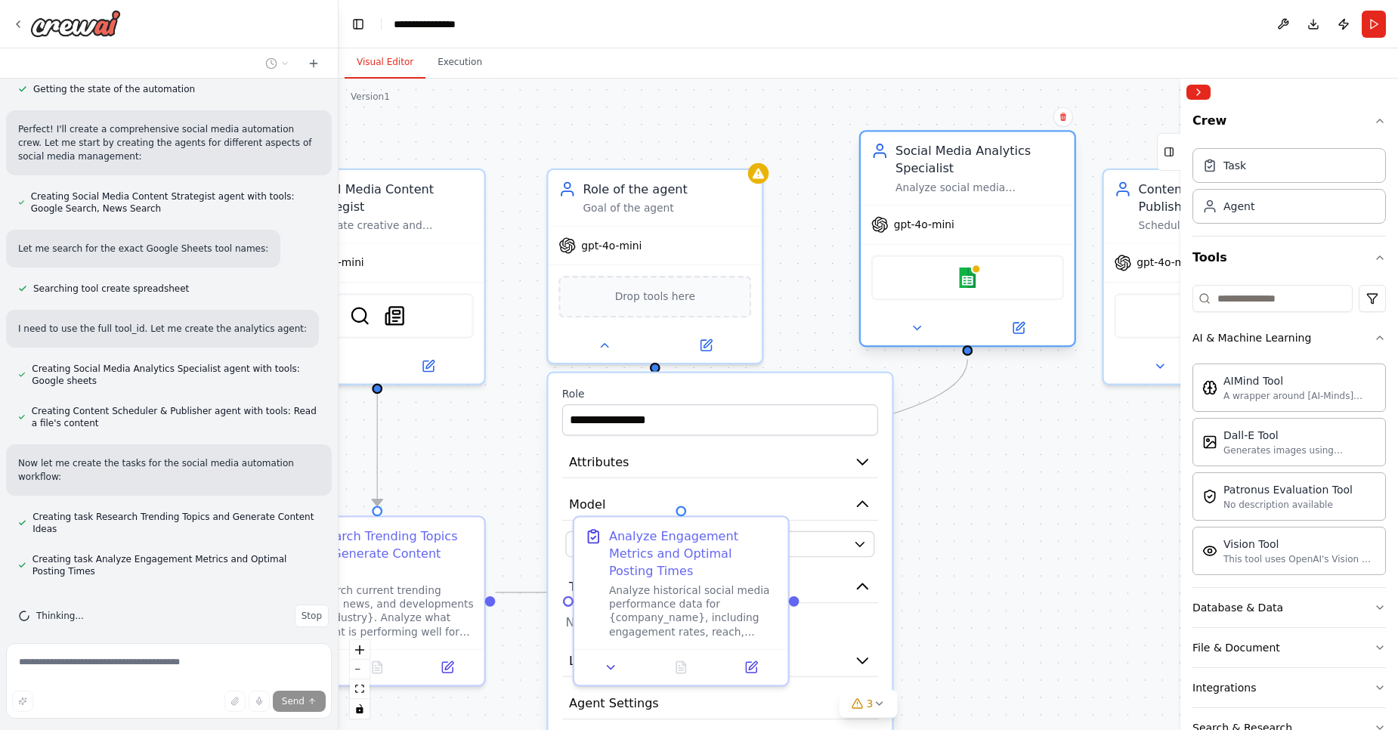
drag, startPoint x: 989, startPoint y: 212, endPoint x: 1022, endPoint y: 185, distance: 43.0
click at [1022, 185] on div "Social Media Analytics Specialist Analyze social media engagement metrics, trac…" at bounding box center [979, 168] width 168 height 52
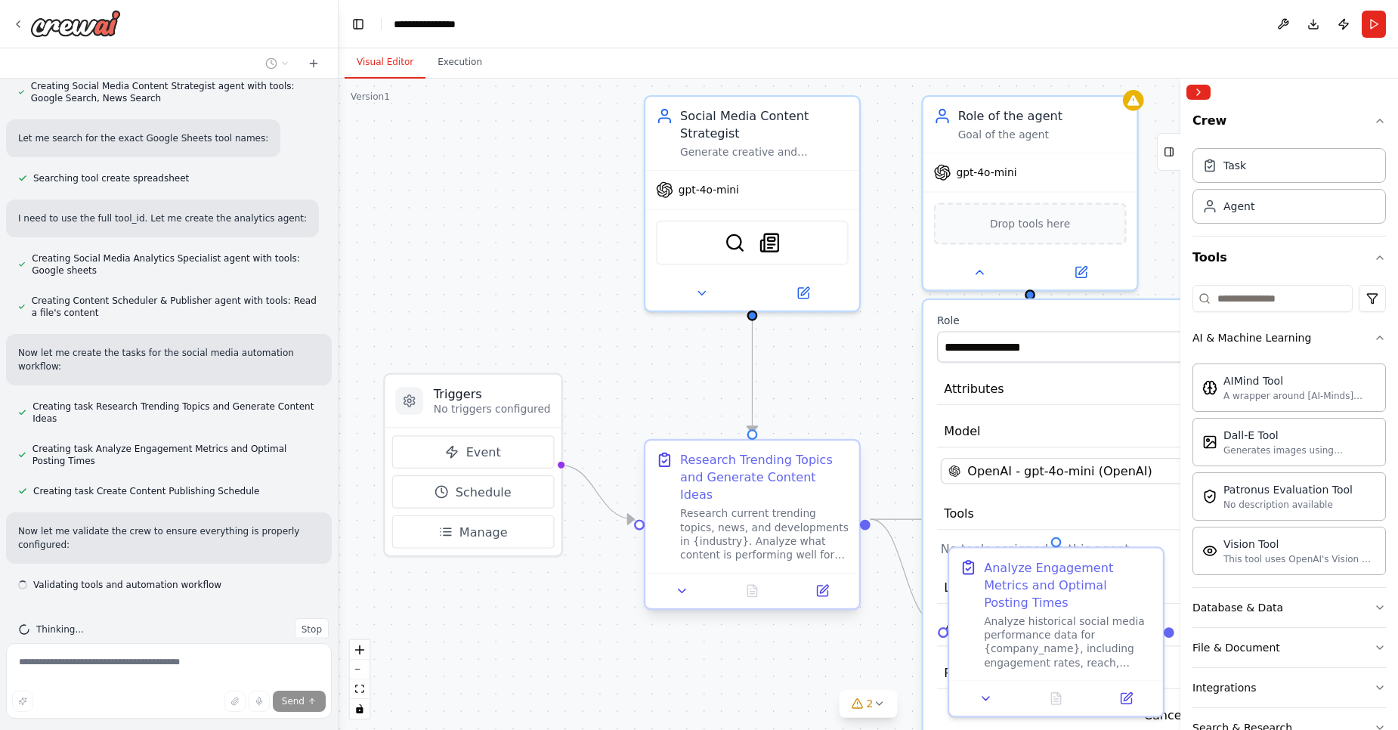
scroll to position [849, 0]
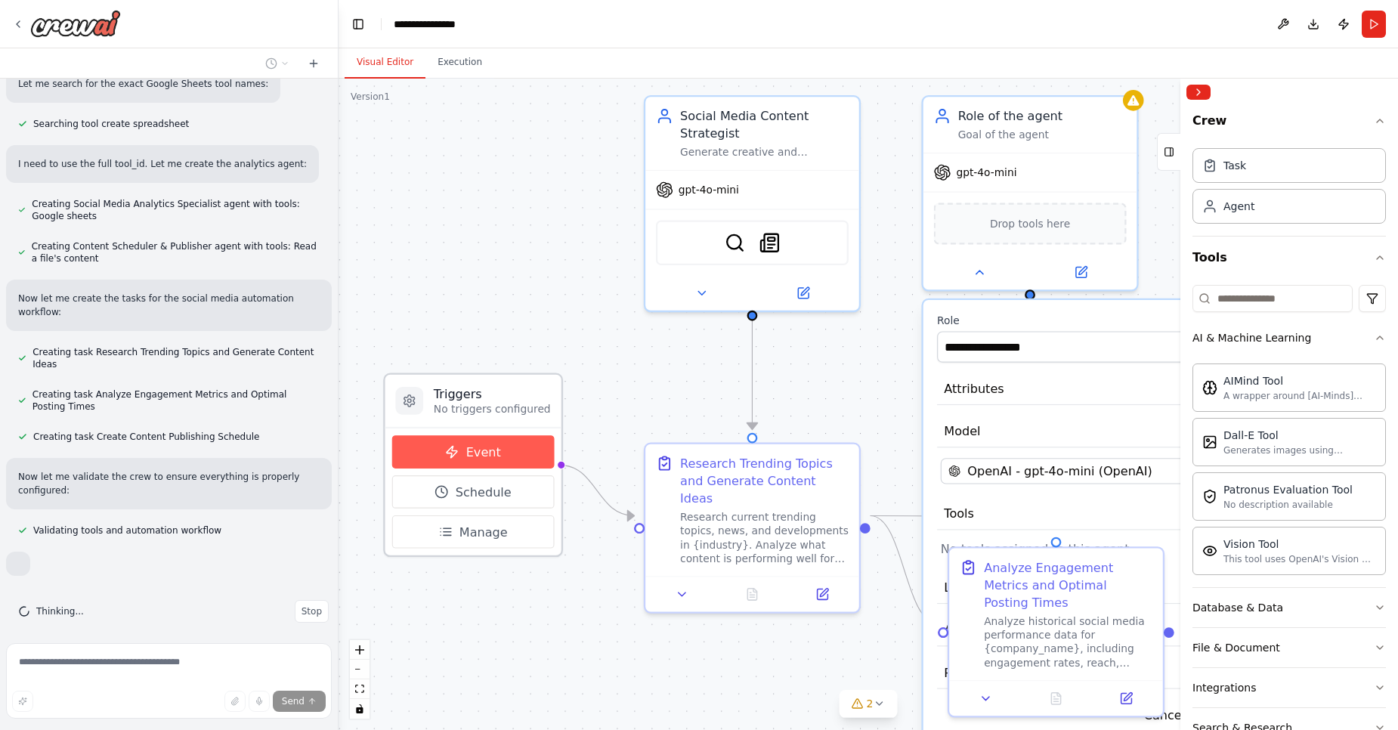
click at [462, 450] on button "Event" at bounding box center [473, 451] width 162 height 33
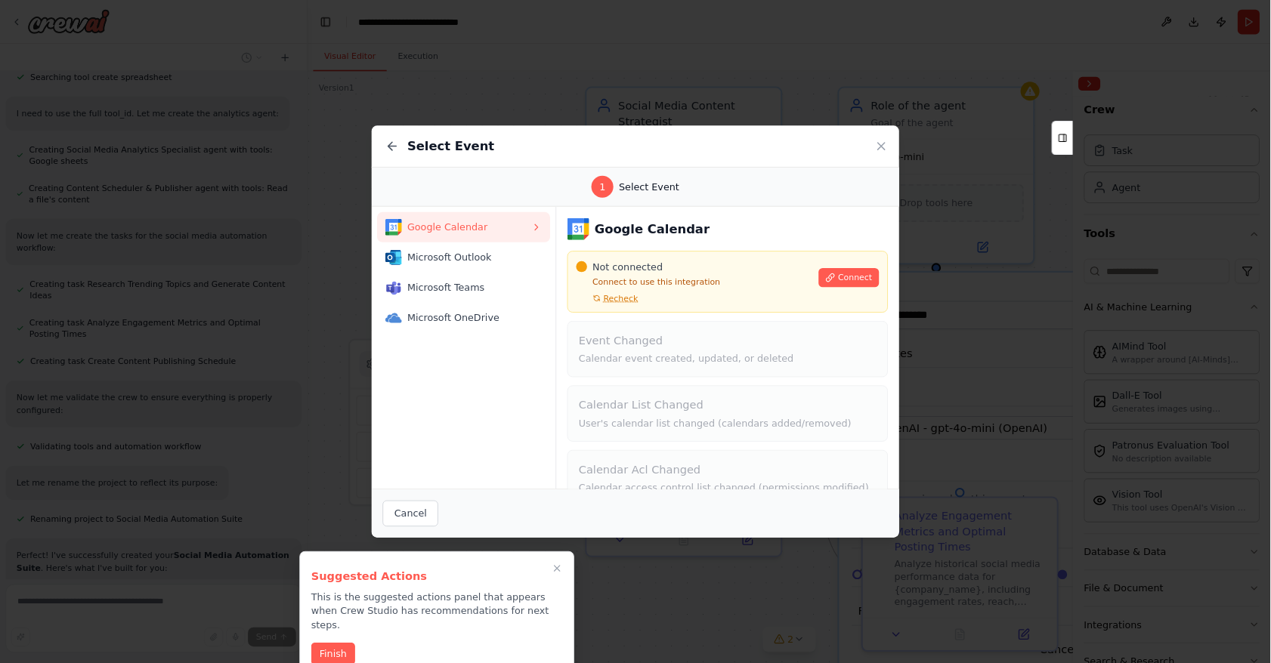
scroll to position [1532, 0]
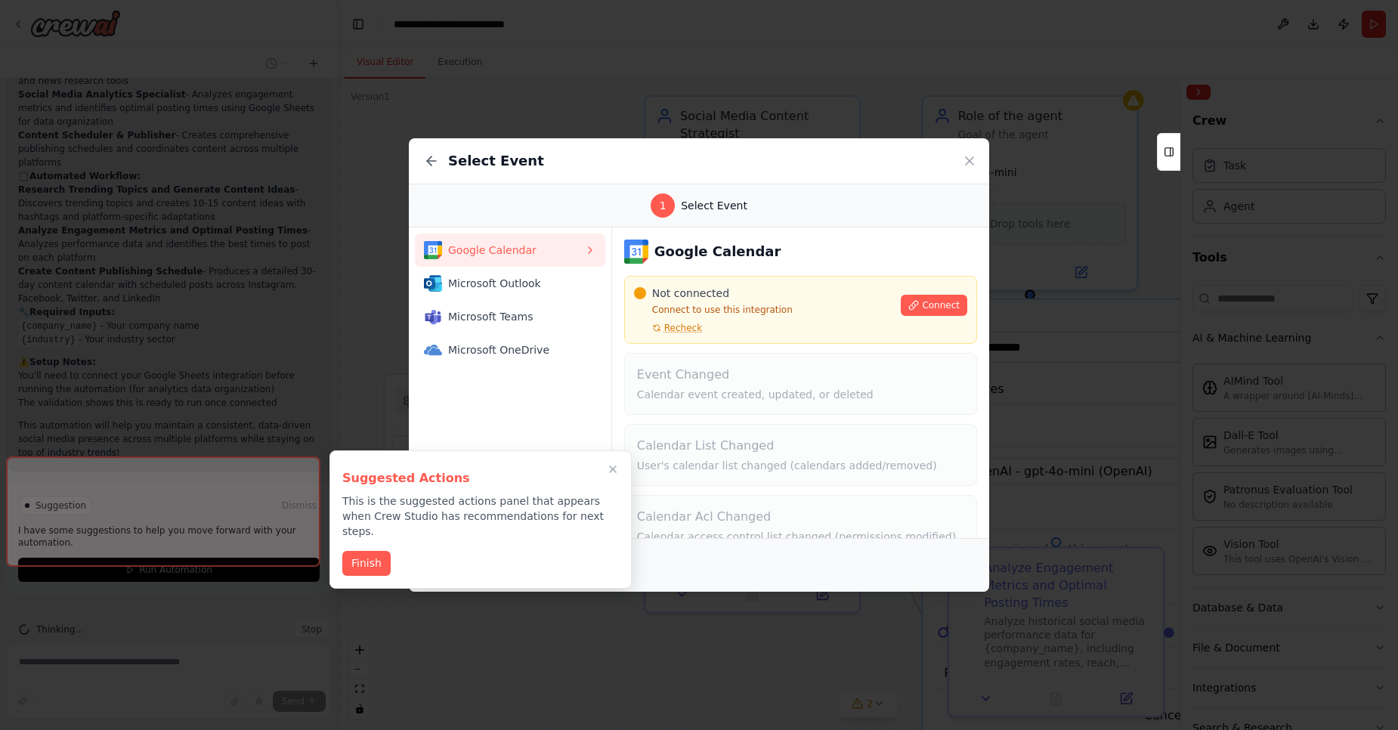
click at [556, 165] on div "Select Event" at bounding box center [699, 161] width 580 height 46
click at [574, 88] on div "Select Event 1 Select Event Google Calendar Microsoft Outlook Microsoft Teams M…" at bounding box center [699, 365] width 1398 height 730
click at [428, 162] on icon at bounding box center [429, 160] width 5 height 9
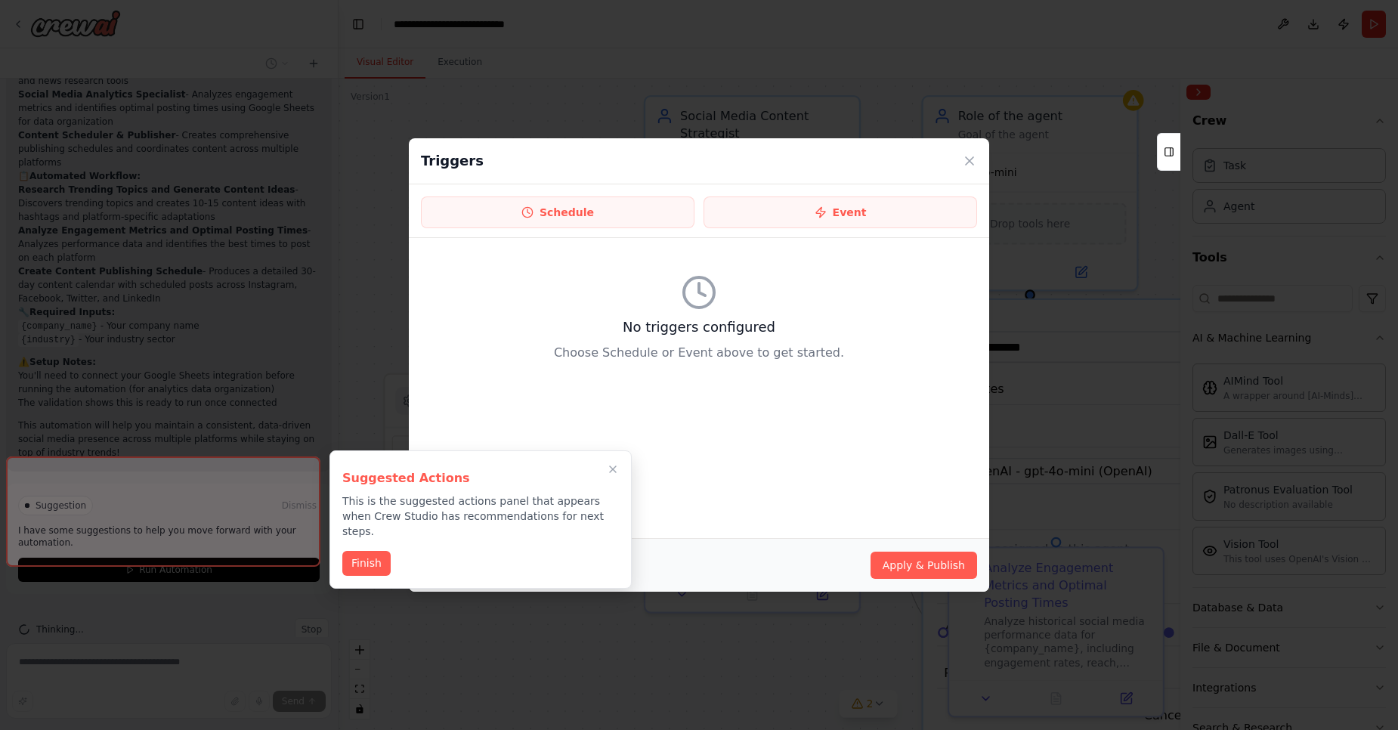
click at [980, 164] on div "Triggers" at bounding box center [699, 161] width 580 height 46
click at [975, 157] on icon at bounding box center [969, 160] width 15 height 15
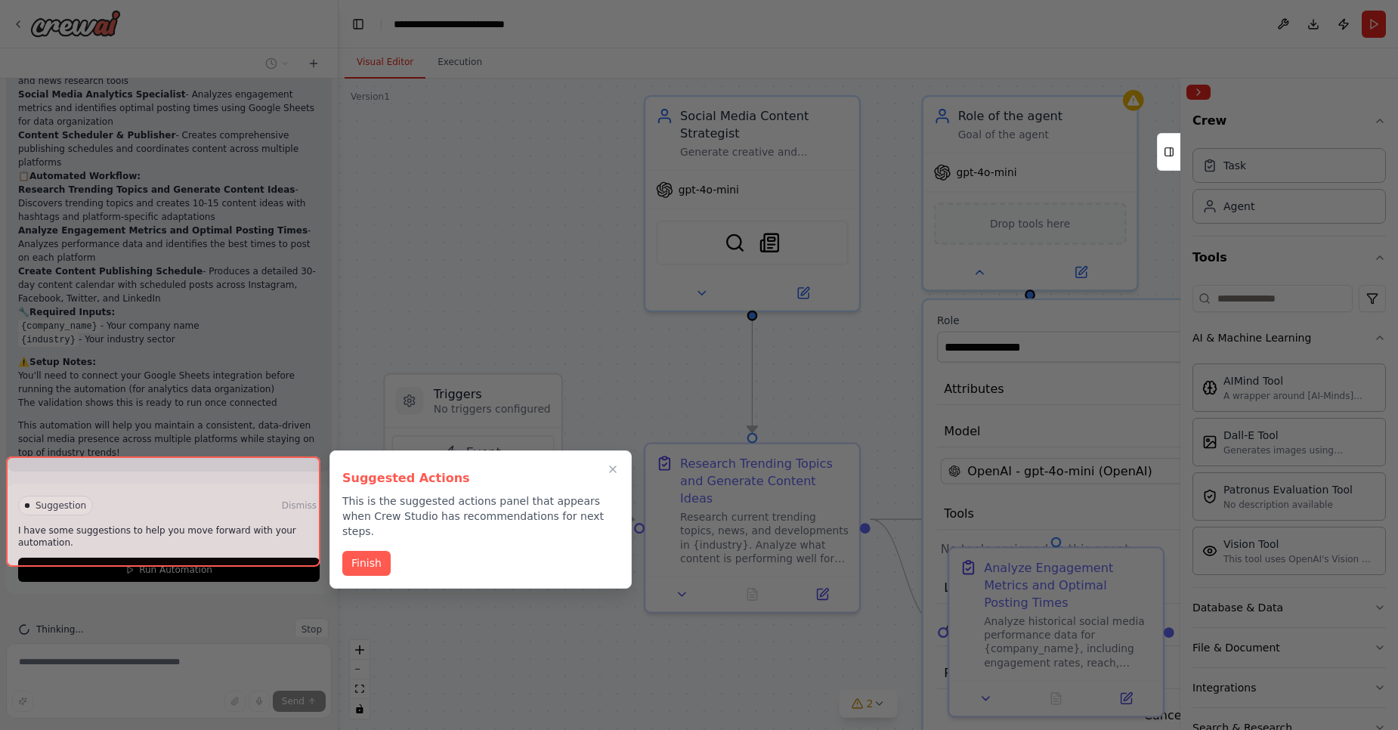
click at [378, 551] on button "Finish" at bounding box center [366, 563] width 48 height 25
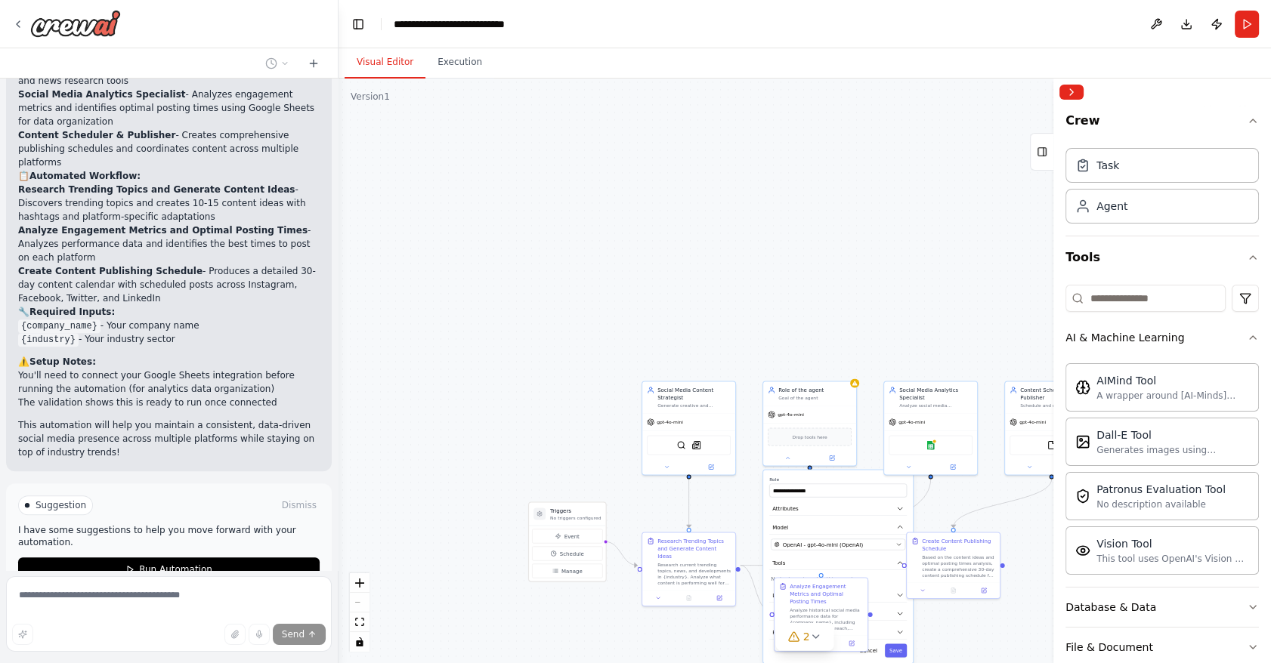
scroll to position [1120, 0]
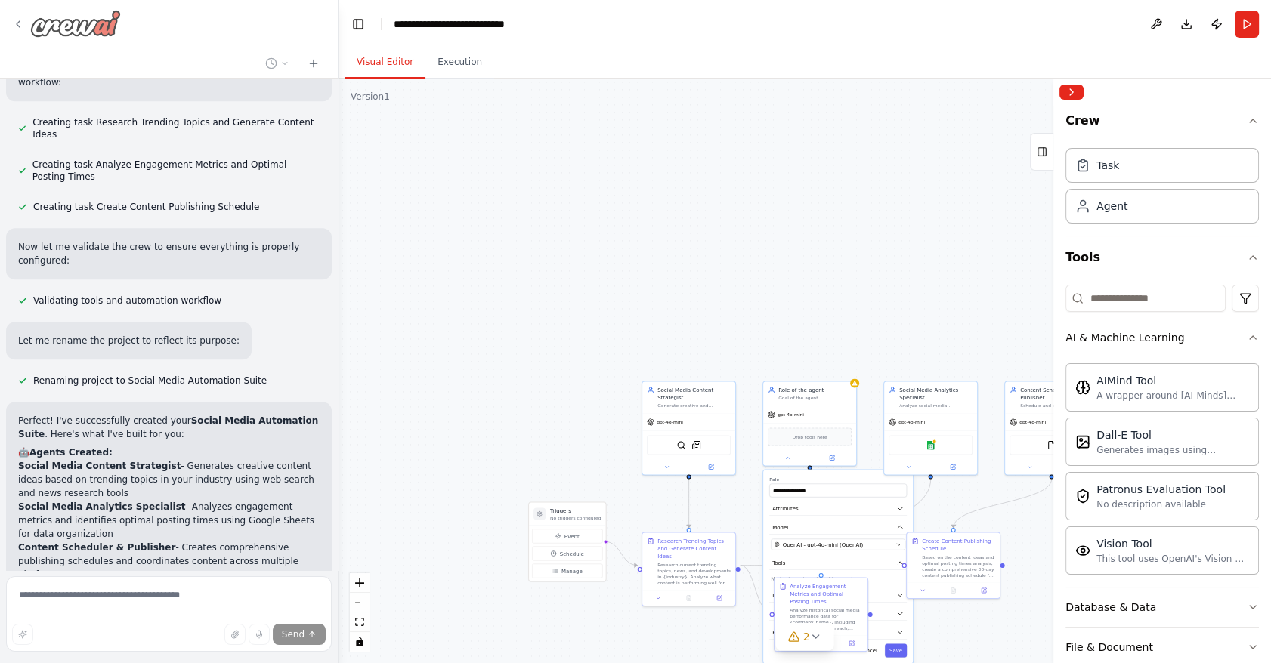
click at [111, 27] on img at bounding box center [75, 23] width 91 height 27
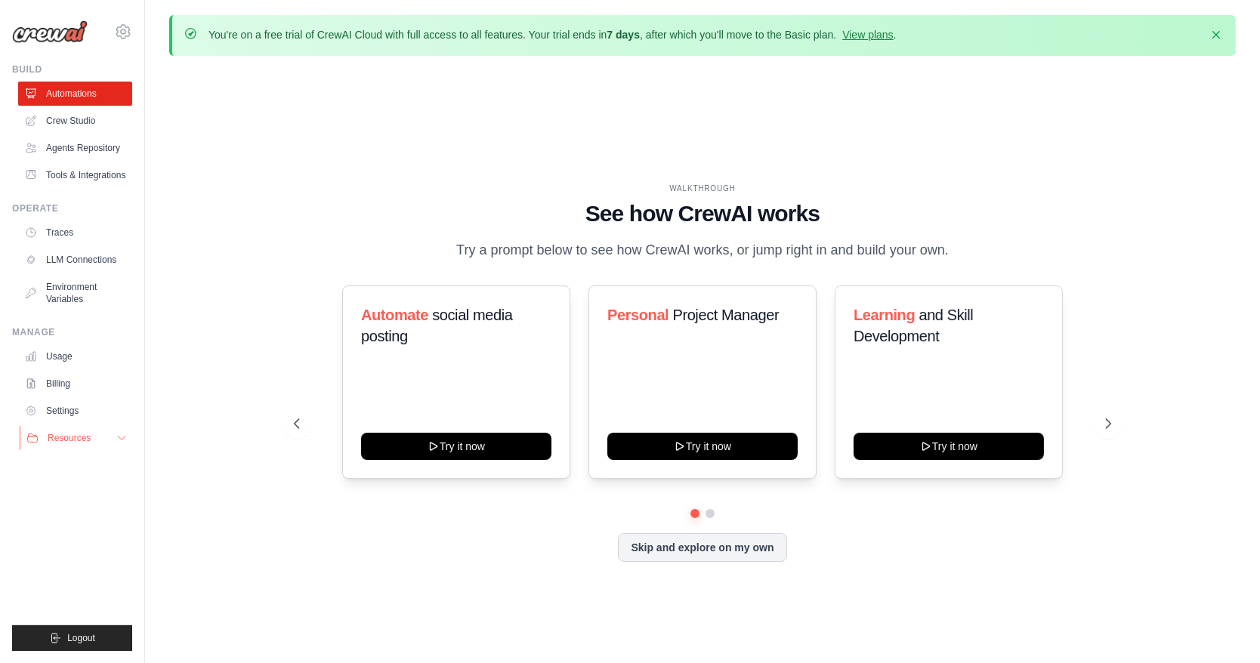
click at [66, 440] on span "Resources" at bounding box center [69, 438] width 43 height 12
click at [63, 37] on img at bounding box center [50, 31] width 76 height 23
click at [71, 17] on div "kherparth32@gmail.com Settings" at bounding box center [72, 24] width 120 height 48
click at [32, 63] on div "Build" at bounding box center [72, 69] width 120 height 12
click at [94, 649] on button "Logout" at bounding box center [72, 639] width 120 height 26
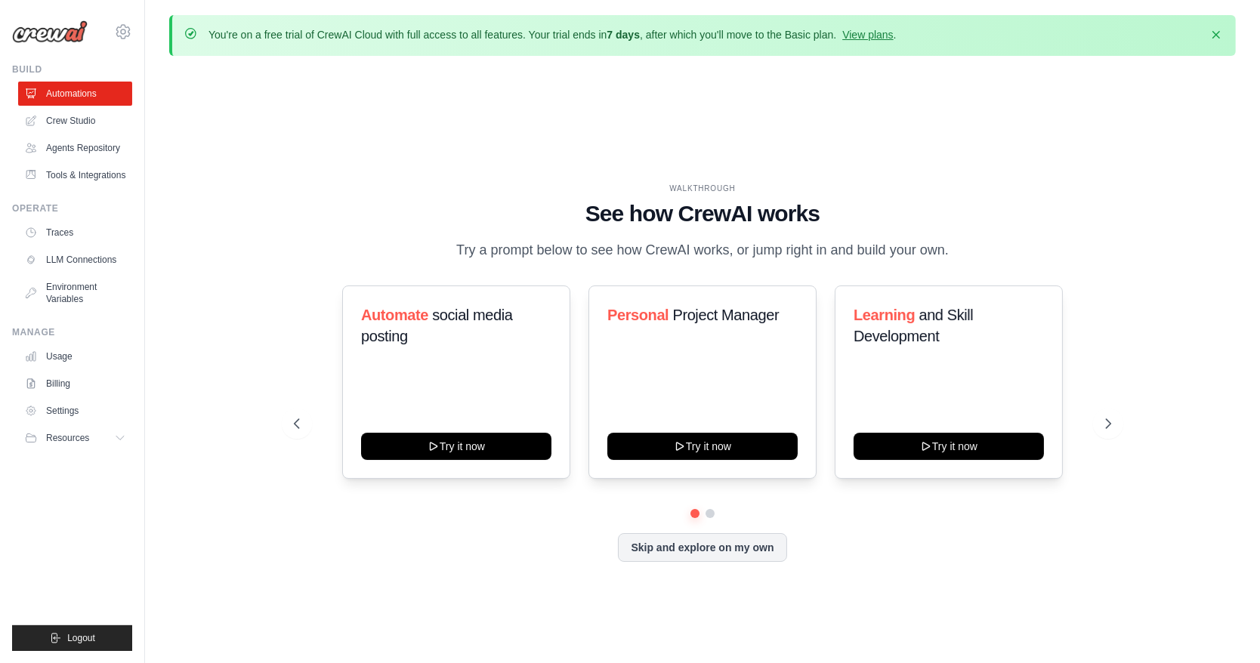
scroll to position [53, 0]
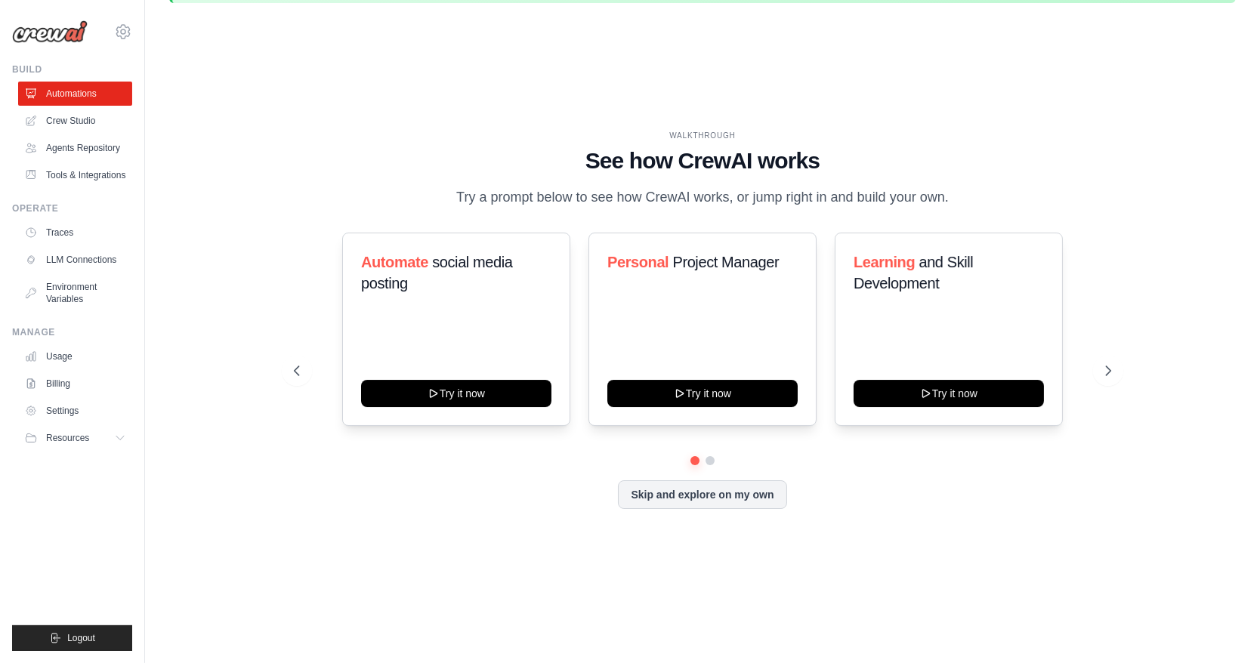
click at [712, 465] on div "Automate social media posting Try it now Personal Project Manager Try it now Le…" at bounding box center [702, 371] width 817 height 277
drag, startPoint x: 712, startPoint y: 465, endPoint x: 715, endPoint y: 453, distance: 13.4
click at [712, 463] on div "Automate social media posting Try it now Personal Project Manager Try it now Le…" at bounding box center [702, 371] width 817 height 277
click at [1122, 367] on button at bounding box center [1108, 371] width 30 height 30
click at [1106, 368] on icon at bounding box center [1109, 370] width 15 height 15
